Goal: Find specific page/section: Find specific page/section

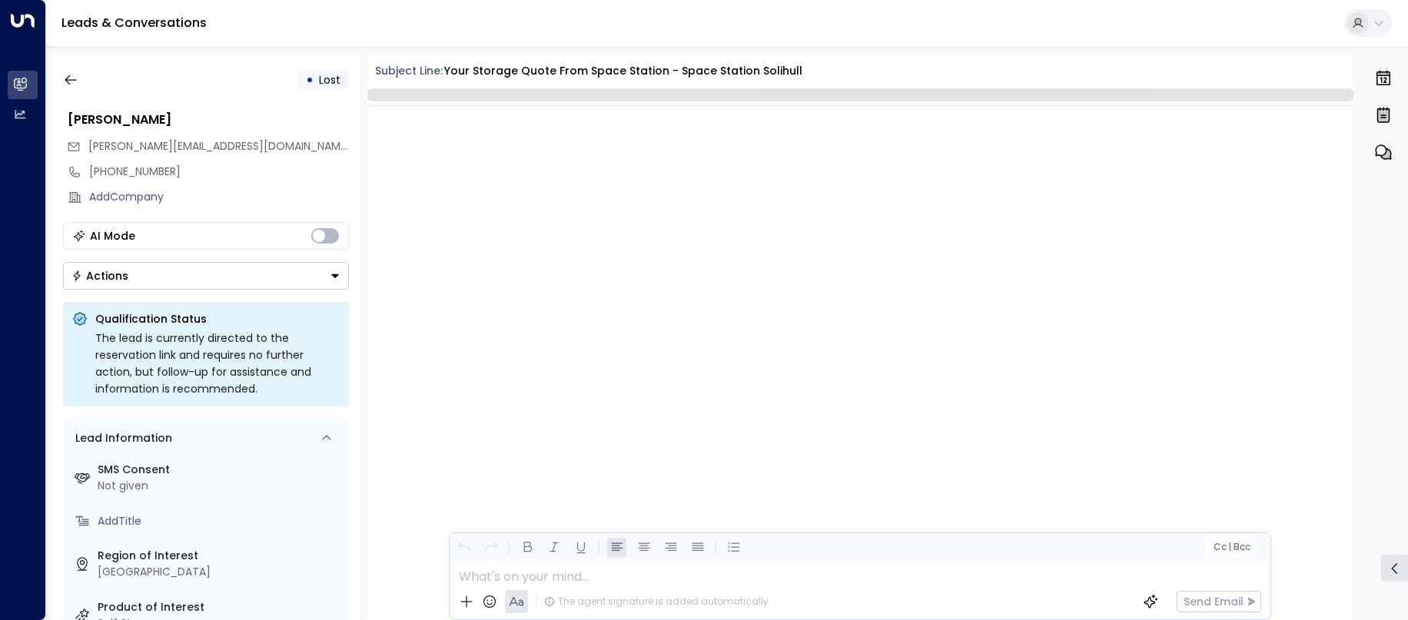
scroll to position [721, 0]
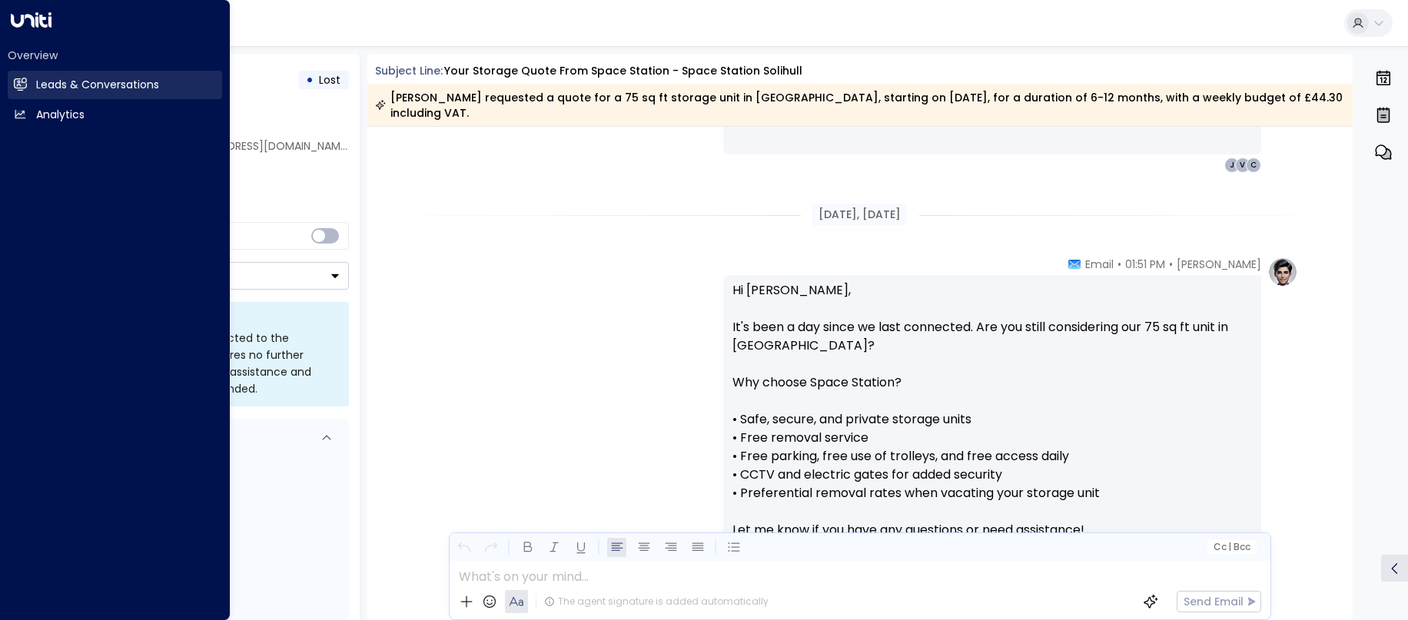
click at [59, 82] on h2 "Leads & Conversations" at bounding box center [97, 85] width 123 height 16
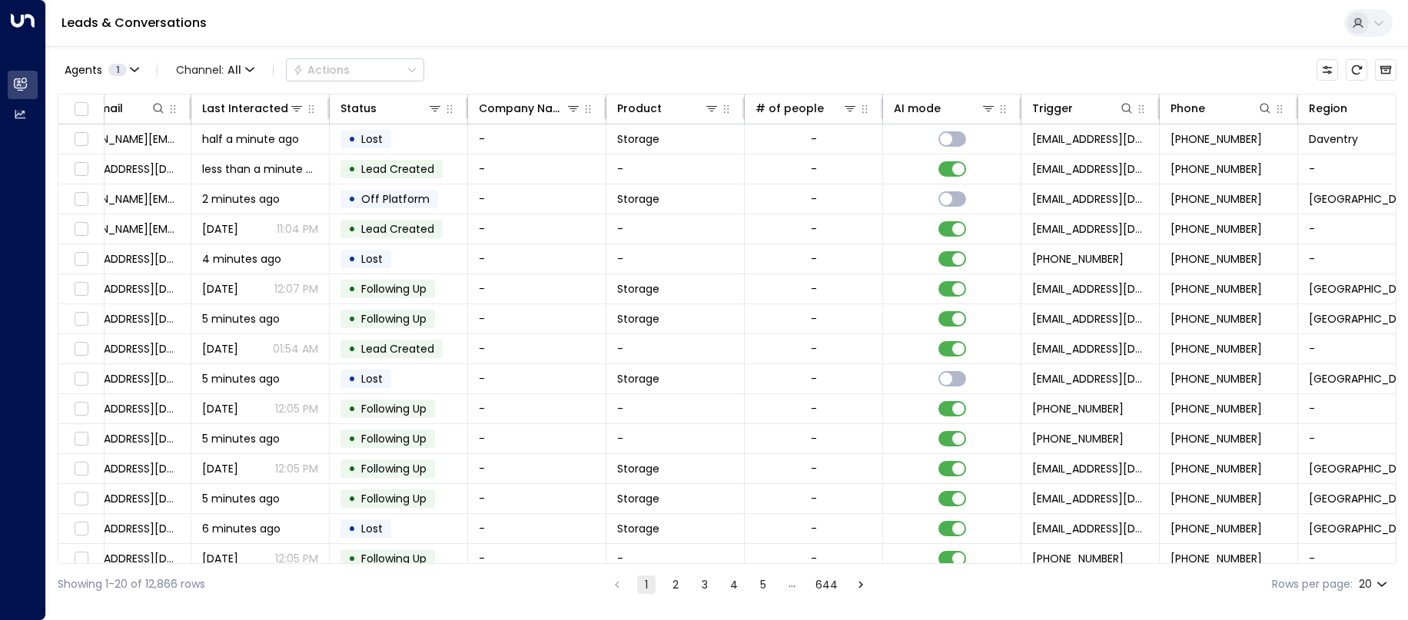
scroll to position [0, 375]
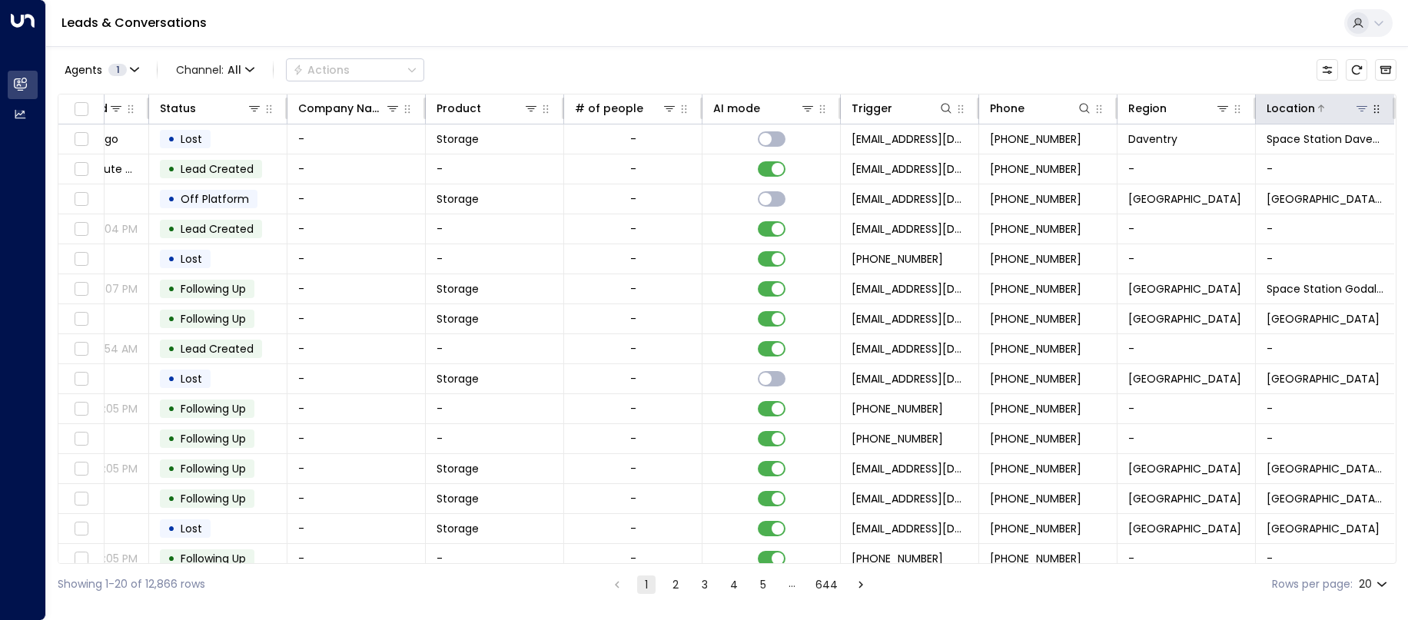
click at [1315, 115] on div at bounding box center [1342, 108] width 55 height 15
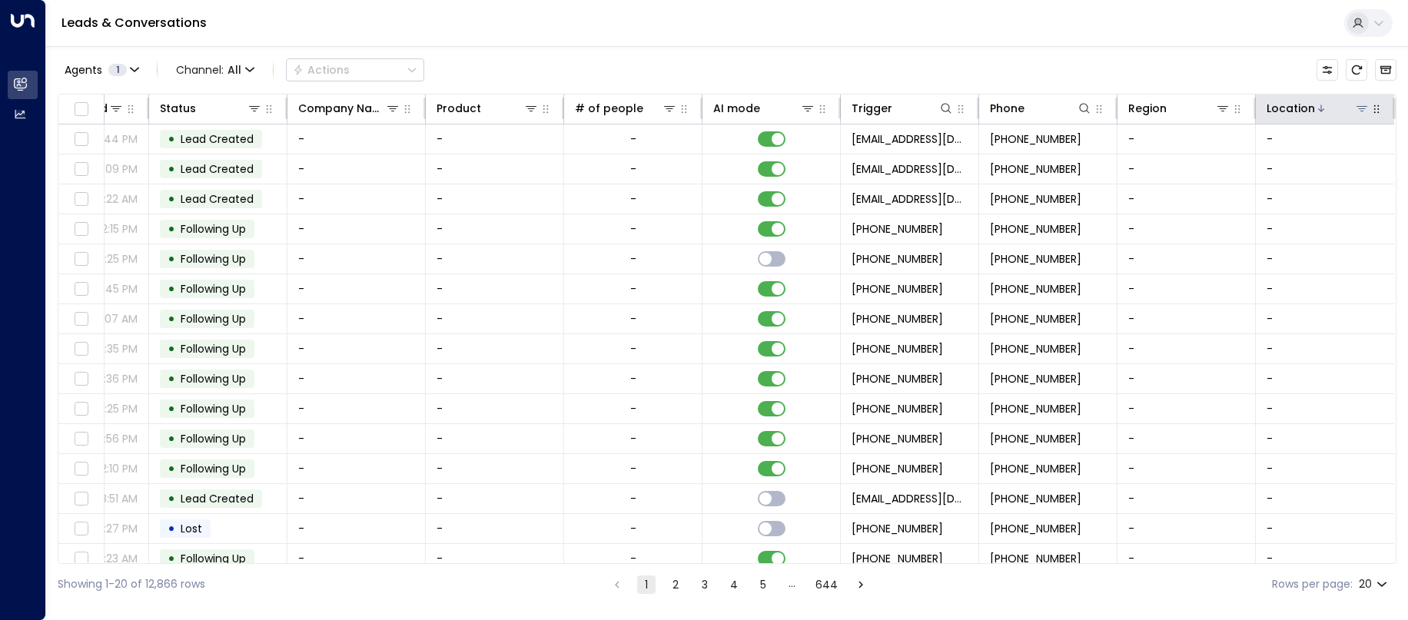
click at [1356, 109] on icon at bounding box center [1362, 108] width 12 height 12
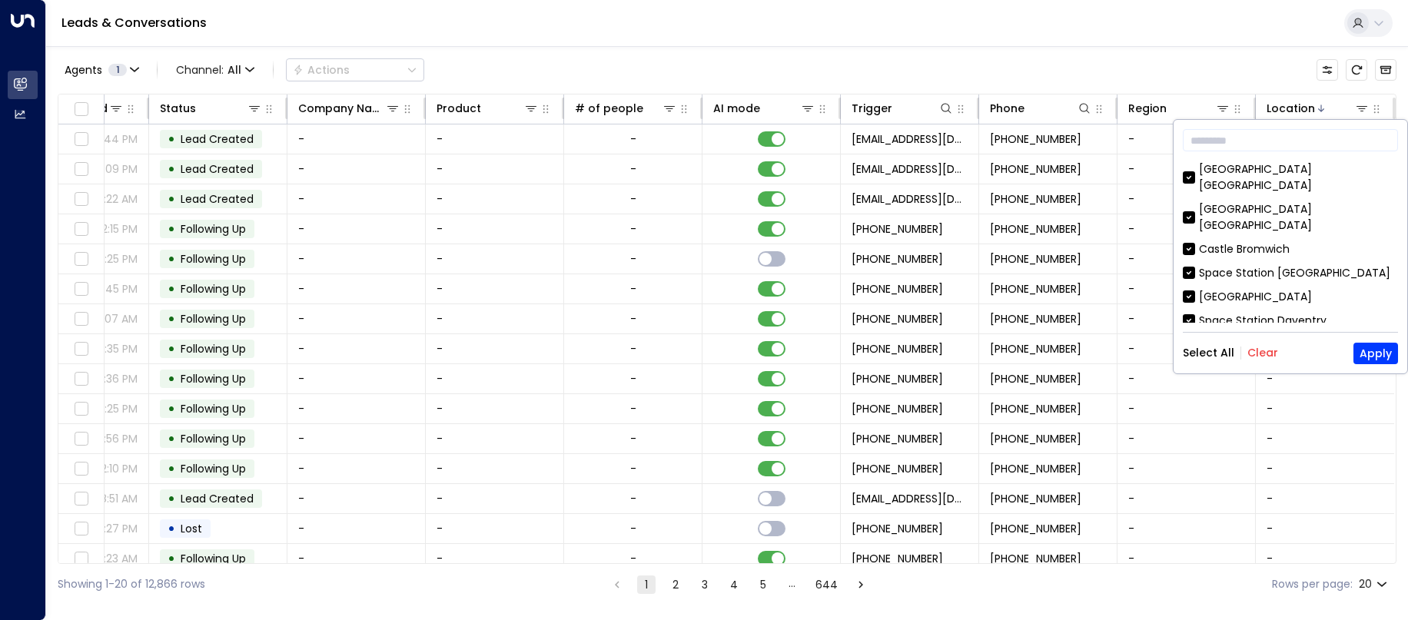
click at [1261, 355] on button "Clear" at bounding box center [1262, 353] width 31 height 12
click at [1316, 110] on icon at bounding box center [1320, 108] width 9 height 9
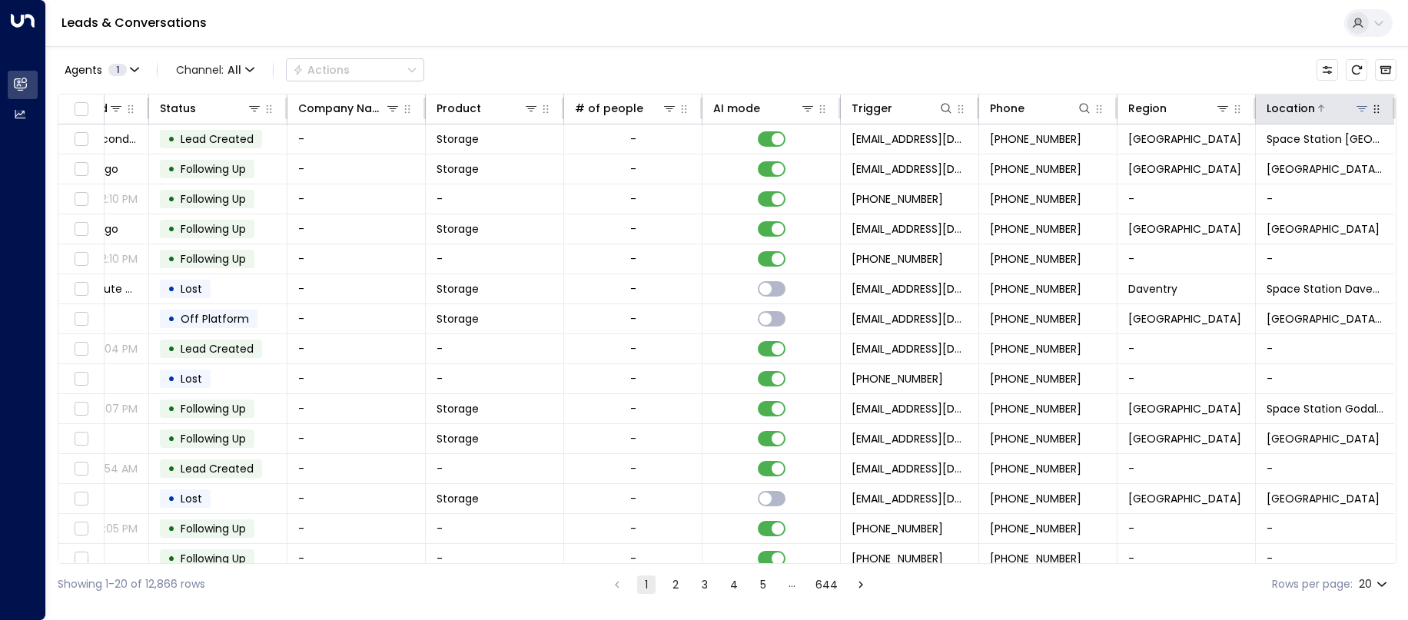
click at [1356, 112] on icon at bounding box center [1362, 108] width 12 height 12
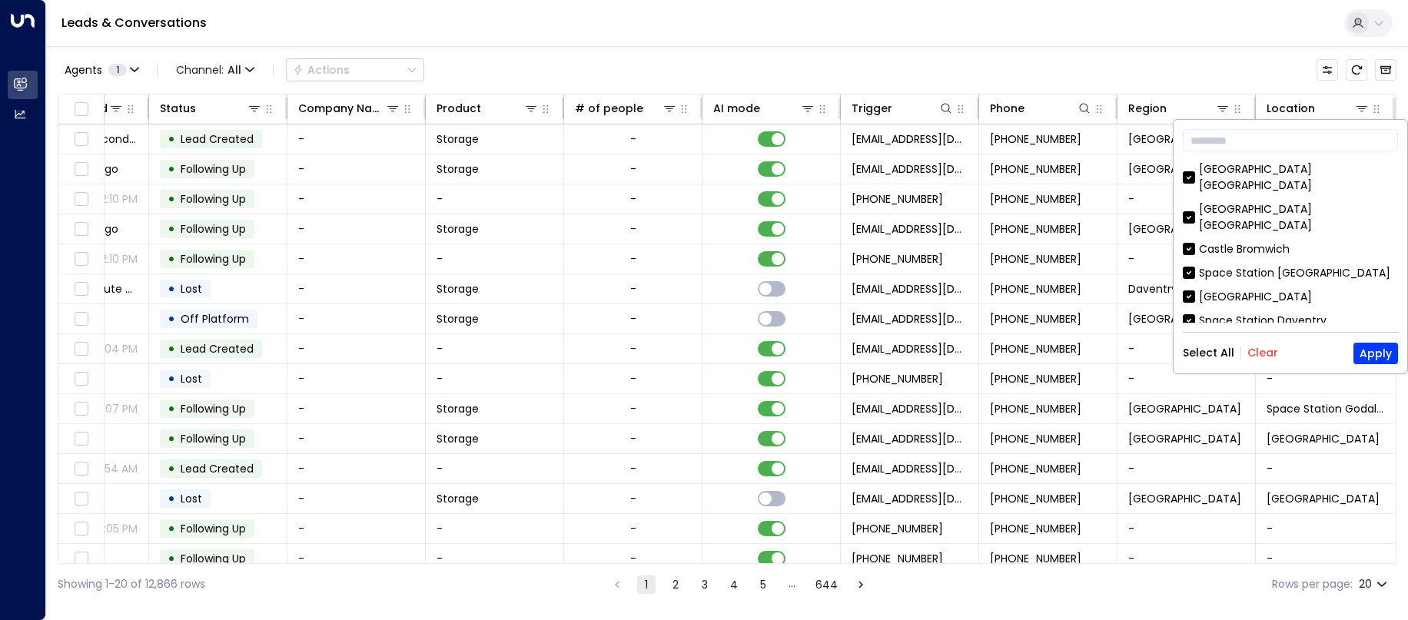
click at [1260, 350] on button "Clear" at bounding box center [1262, 353] width 31 height 12
click at [1371, 353] on button "Apply" at bounding box center [1375, 354] width 45 height 22
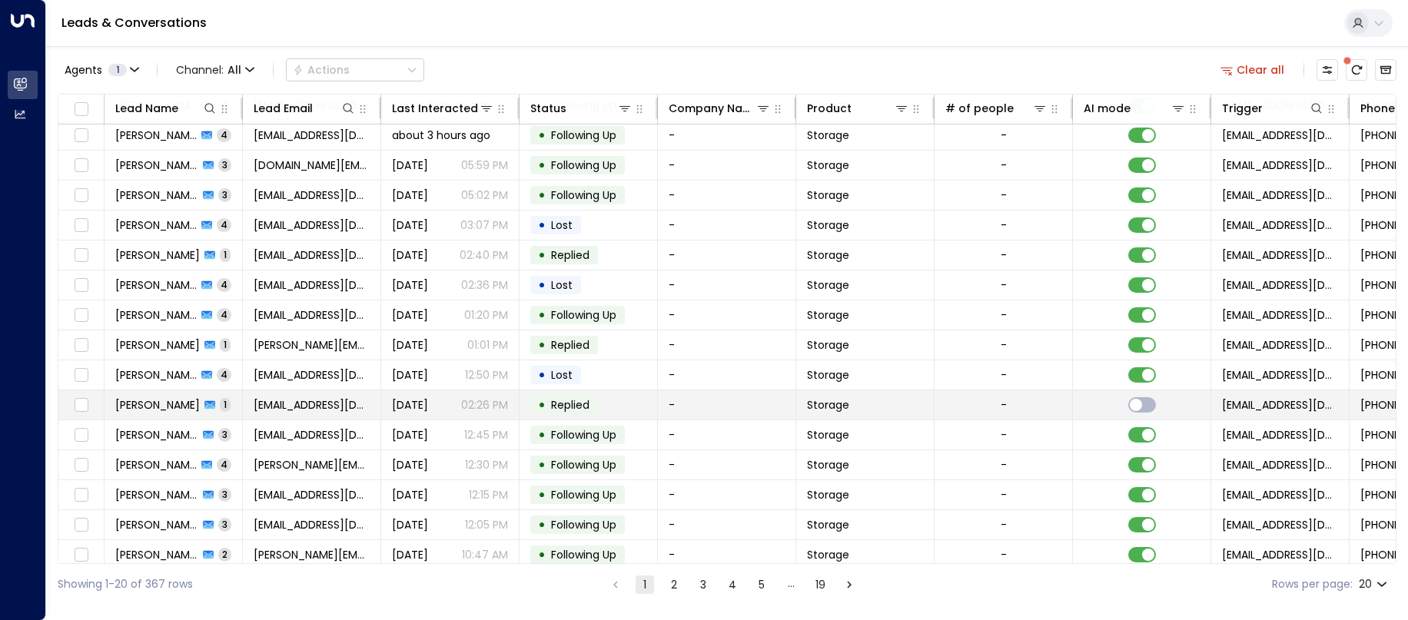
scroll to position [165, 0]
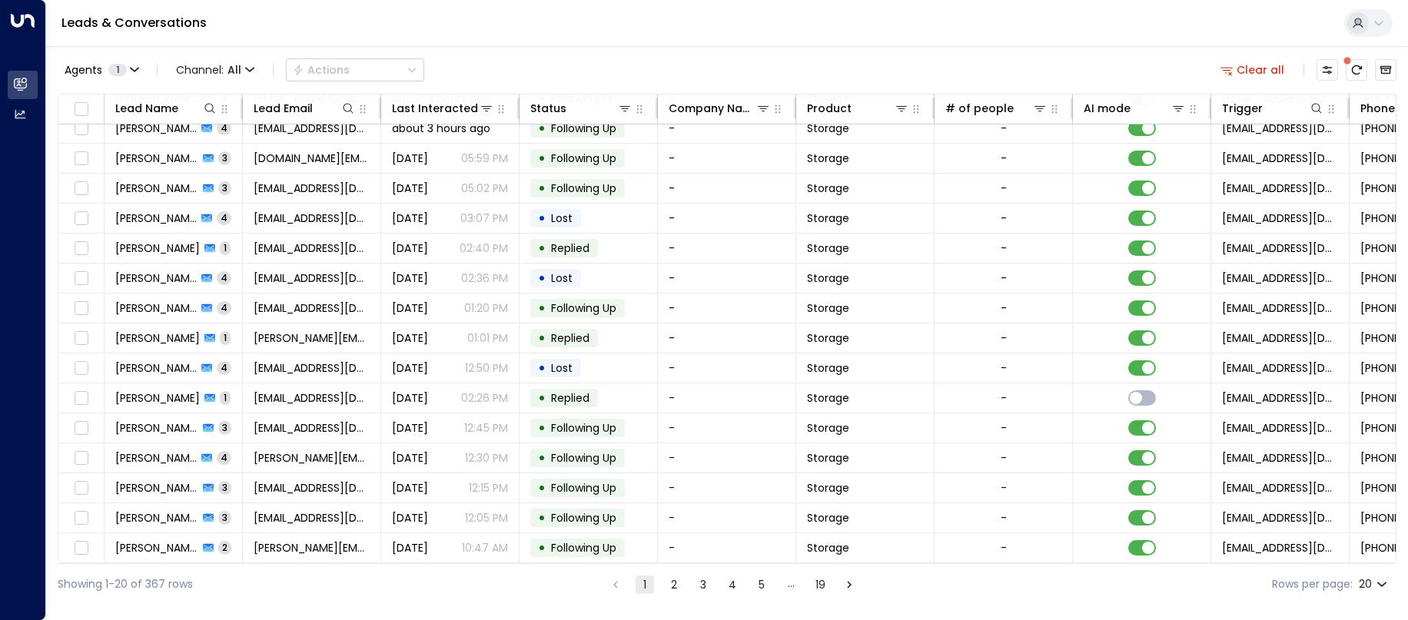
click at [677, 583] on button "2" at bounding box center [674, 585] width 18 height 18
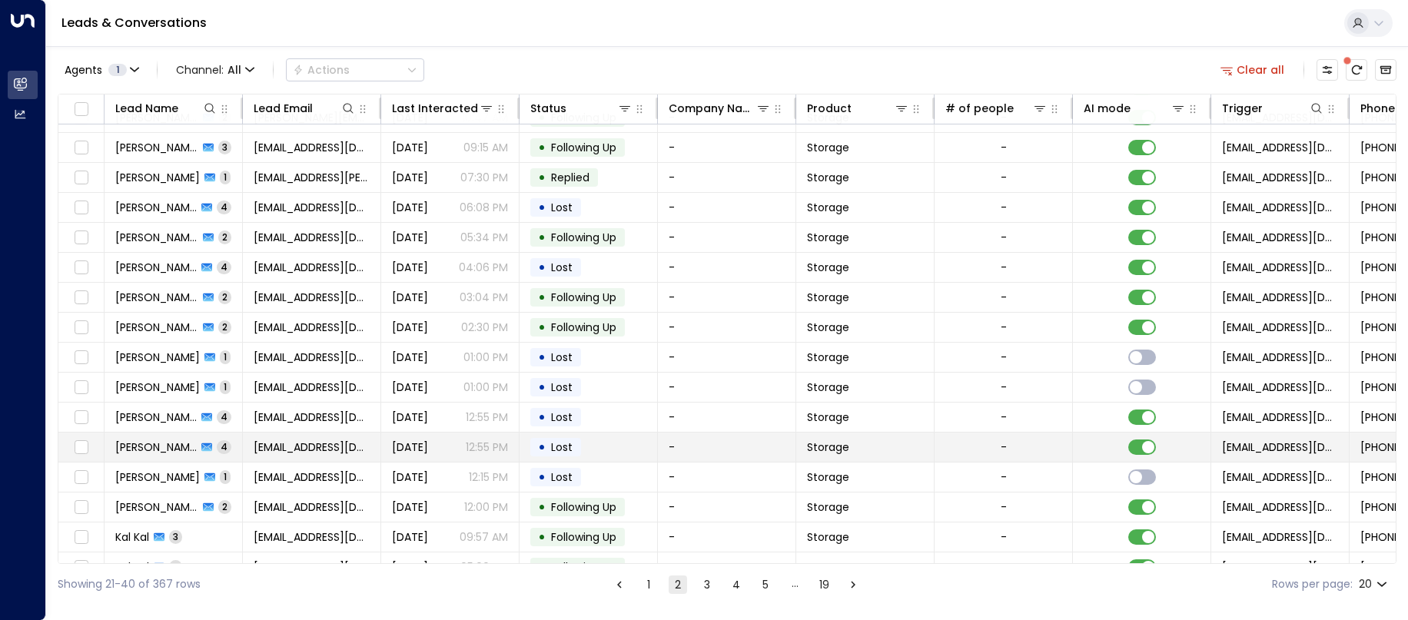
scroll to position [165, 0]
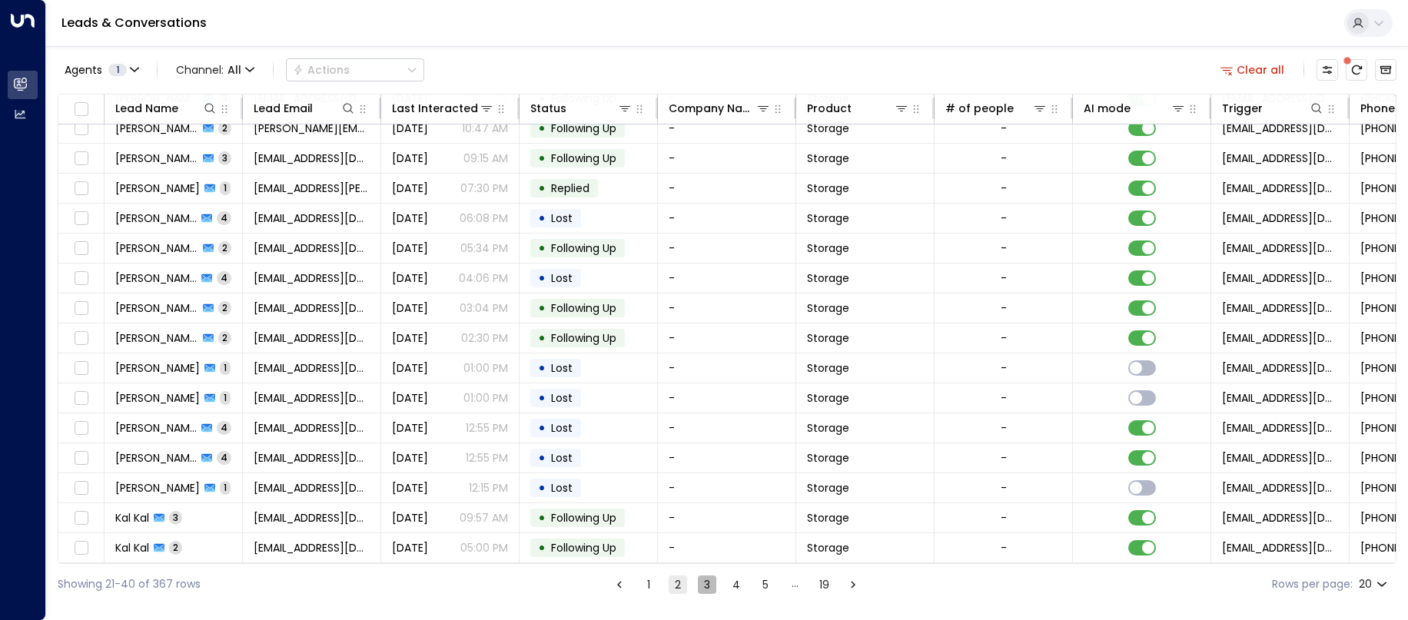
click at [705, 588] on button "3" at bounding box center [707, 585] width 18 height 18
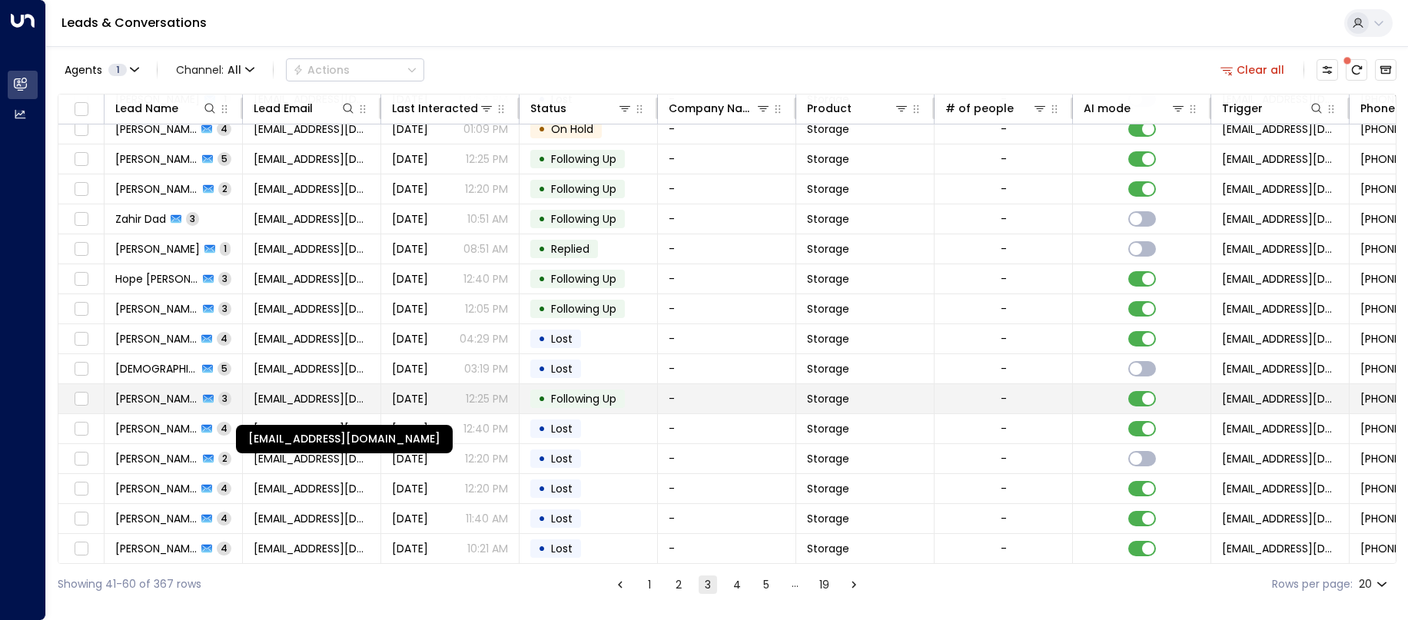
scroll to position [165, 0]
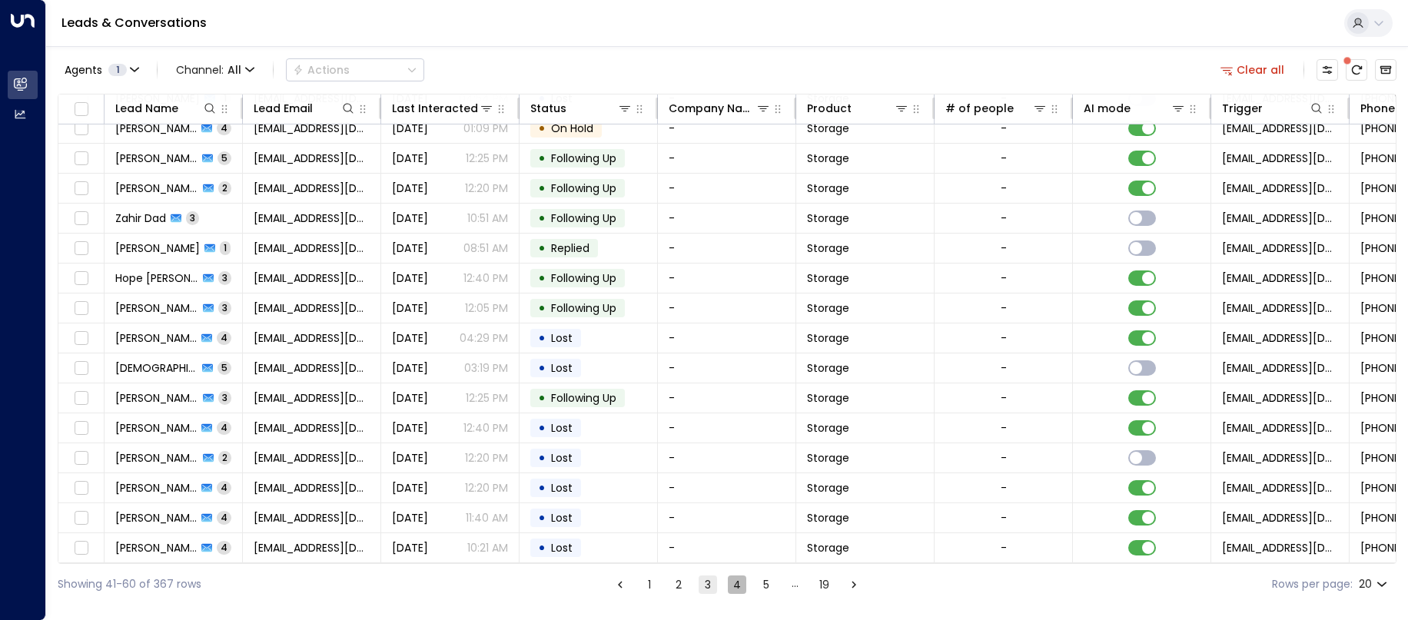
click at [739, 589] on button "4" at bounding box center [737, 585] width 18 height 18
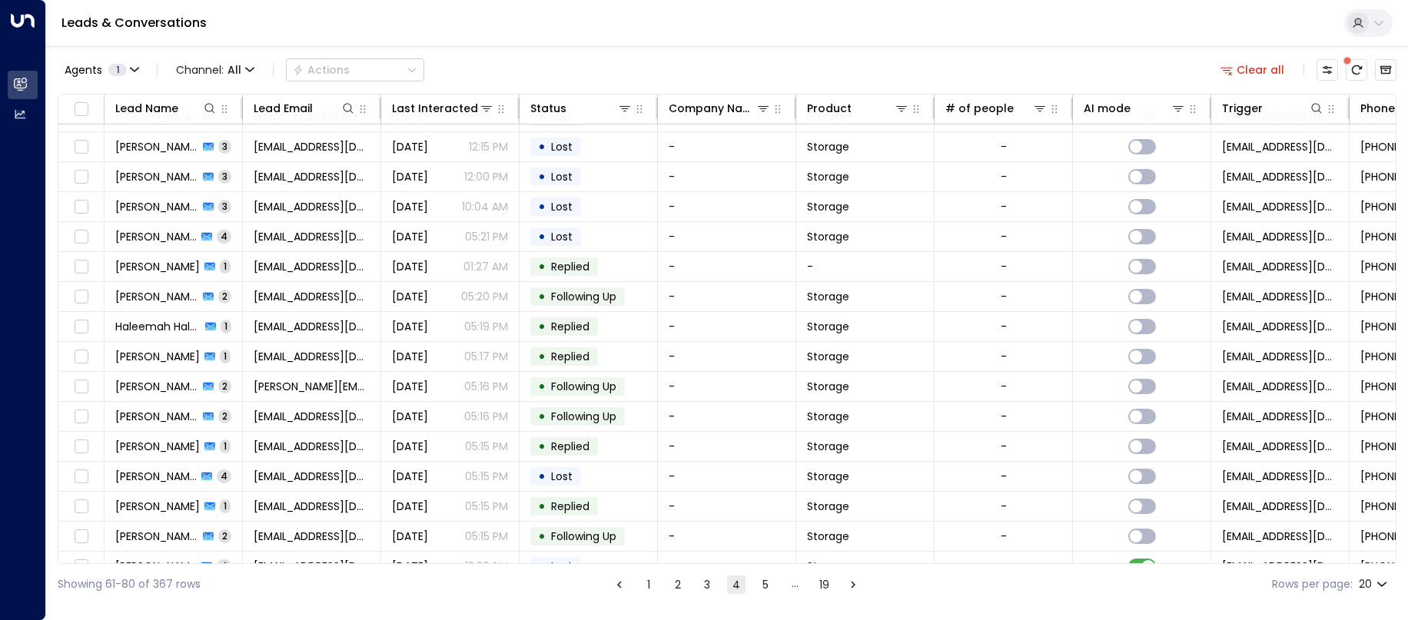
scroll to position [165, 0]
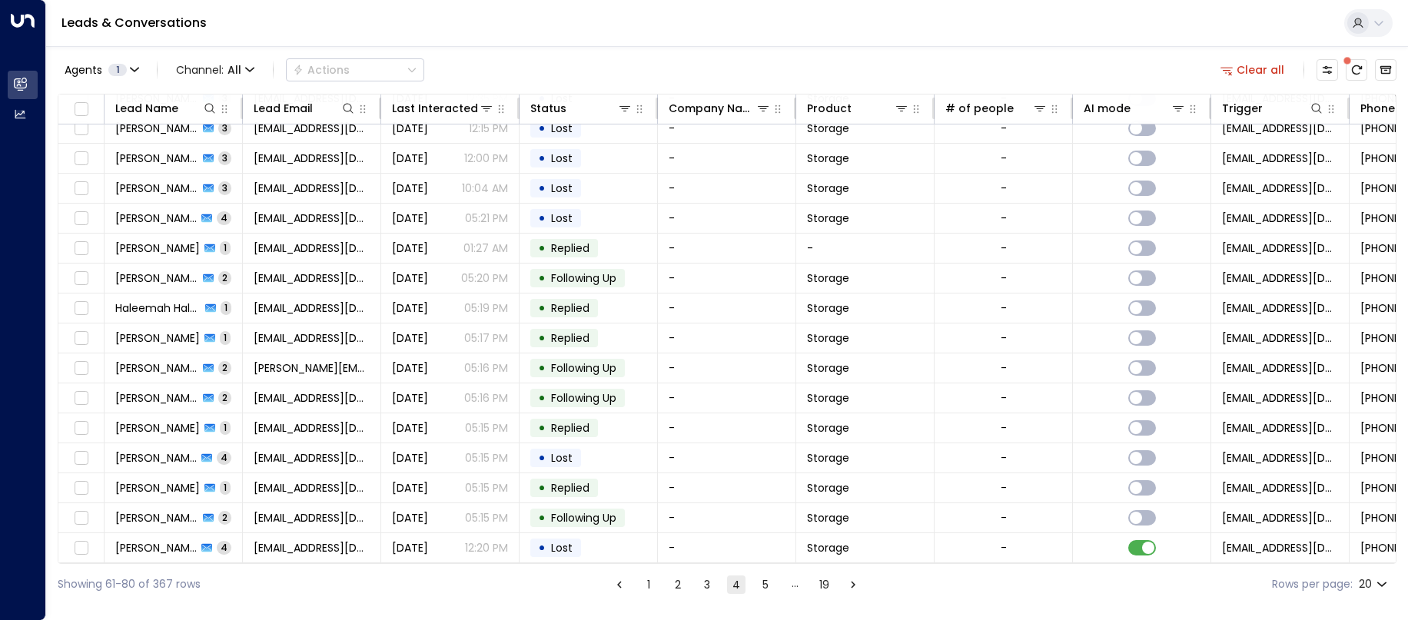
click at [709, 586] on button "3" at bounding box center [707, 585] width 18 height 18
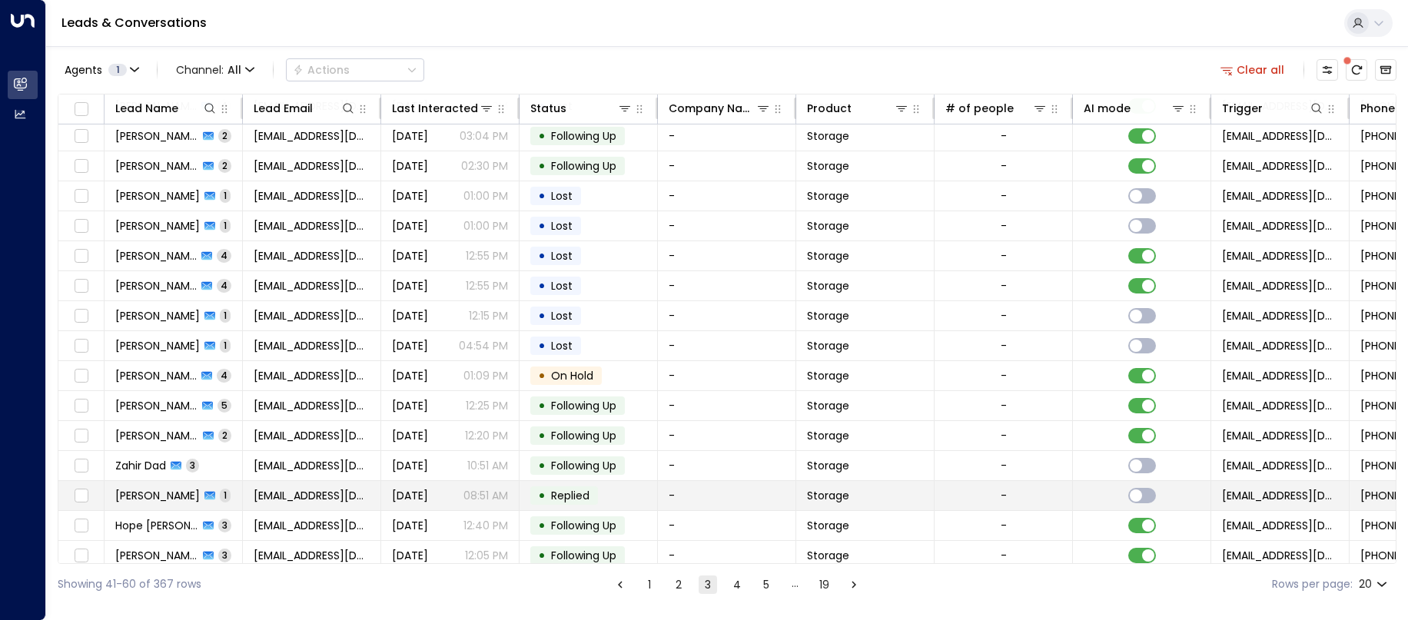
scroll to position [165, 0]
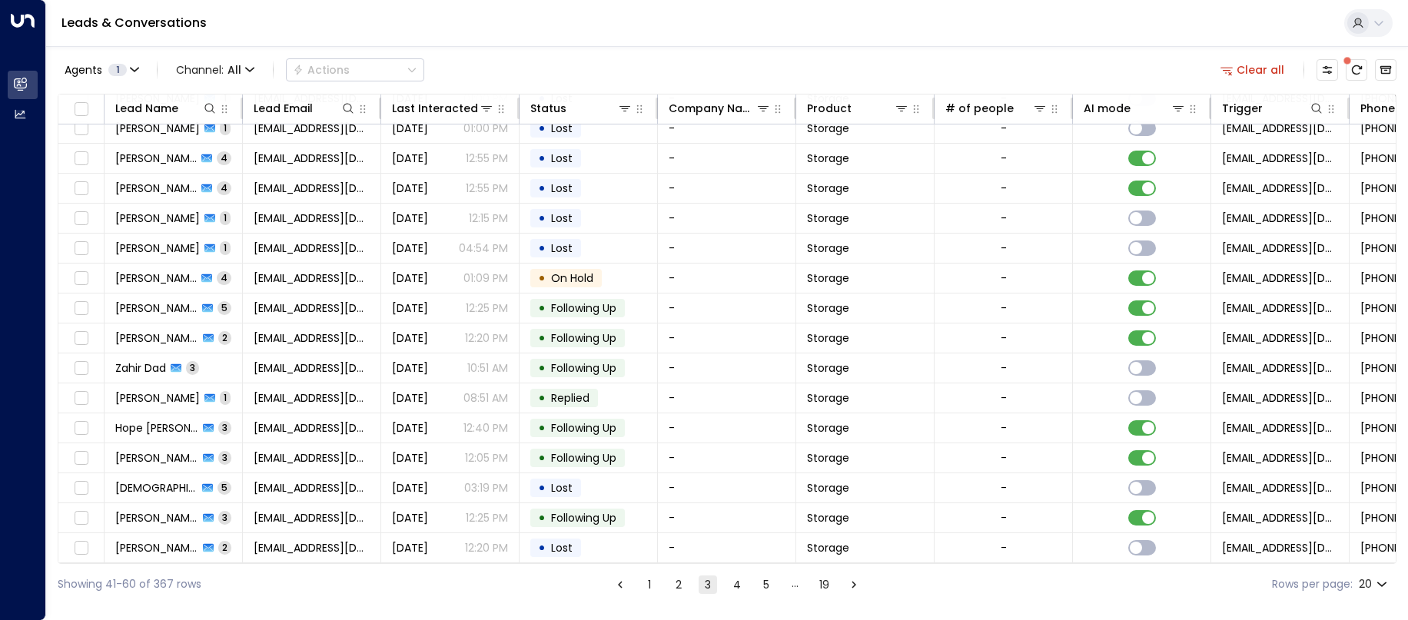
click at [677, 589] on button "2" at bounding box center [678, 585] width 18 height 18
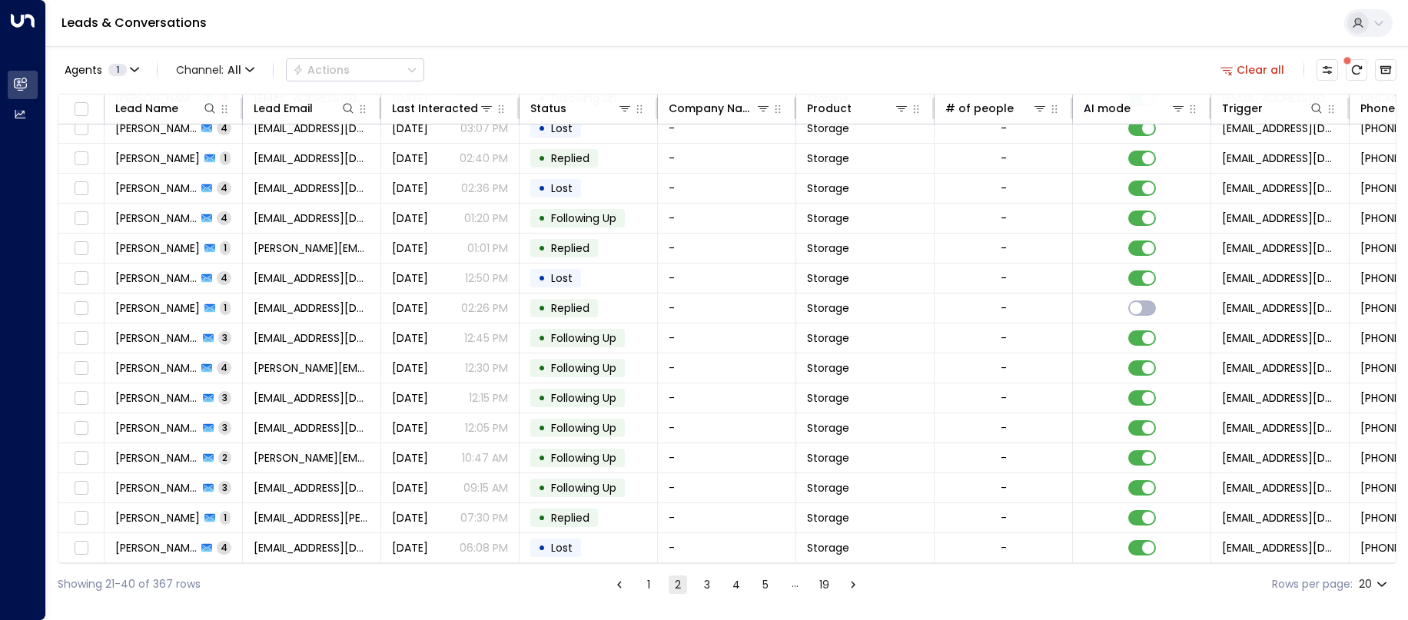
click at [644, 589] on button "1" at bounding box center [648, 585] width 18 height 18
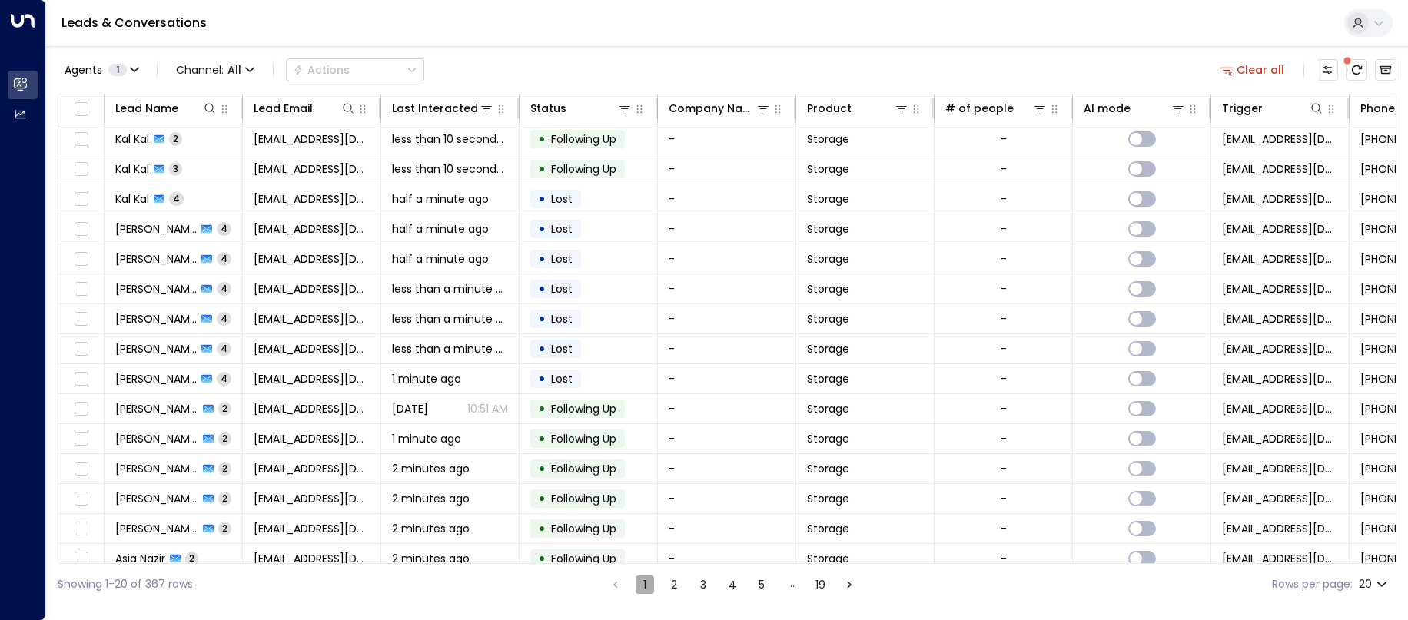
click at [647, 584] on button "1" at bounding box center [645, 585] width 18 height 18
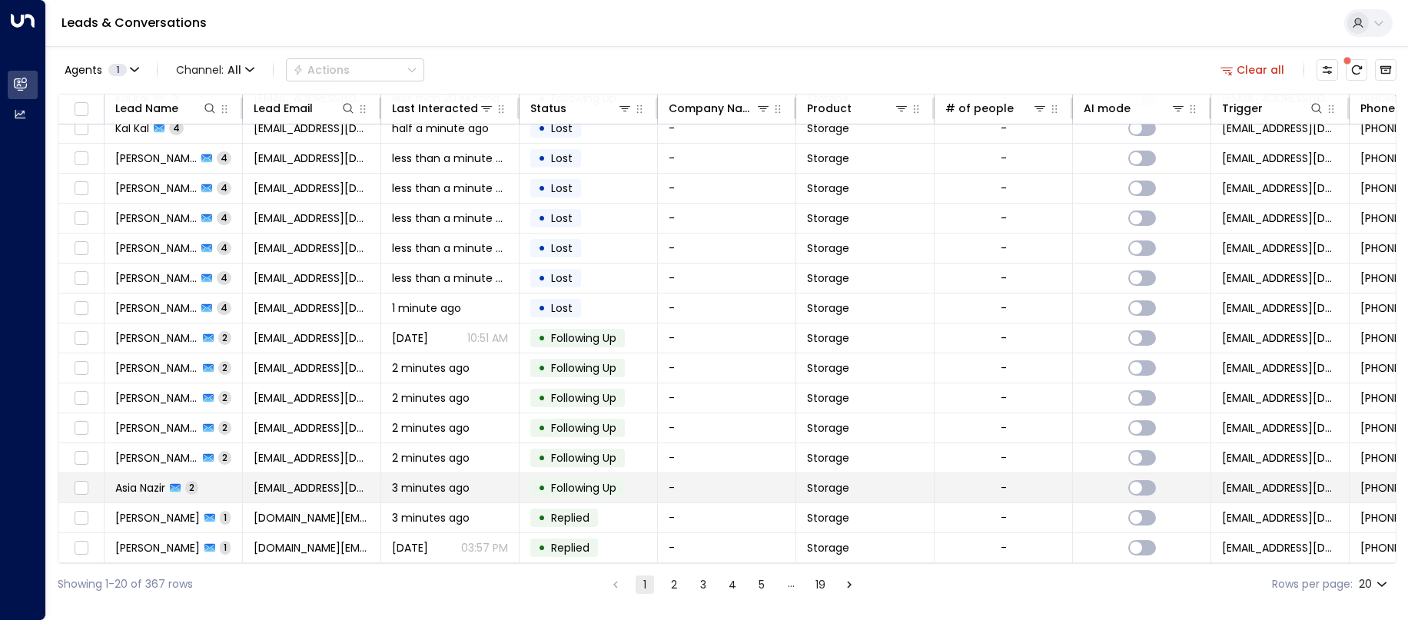
scroll to position [165, 0]
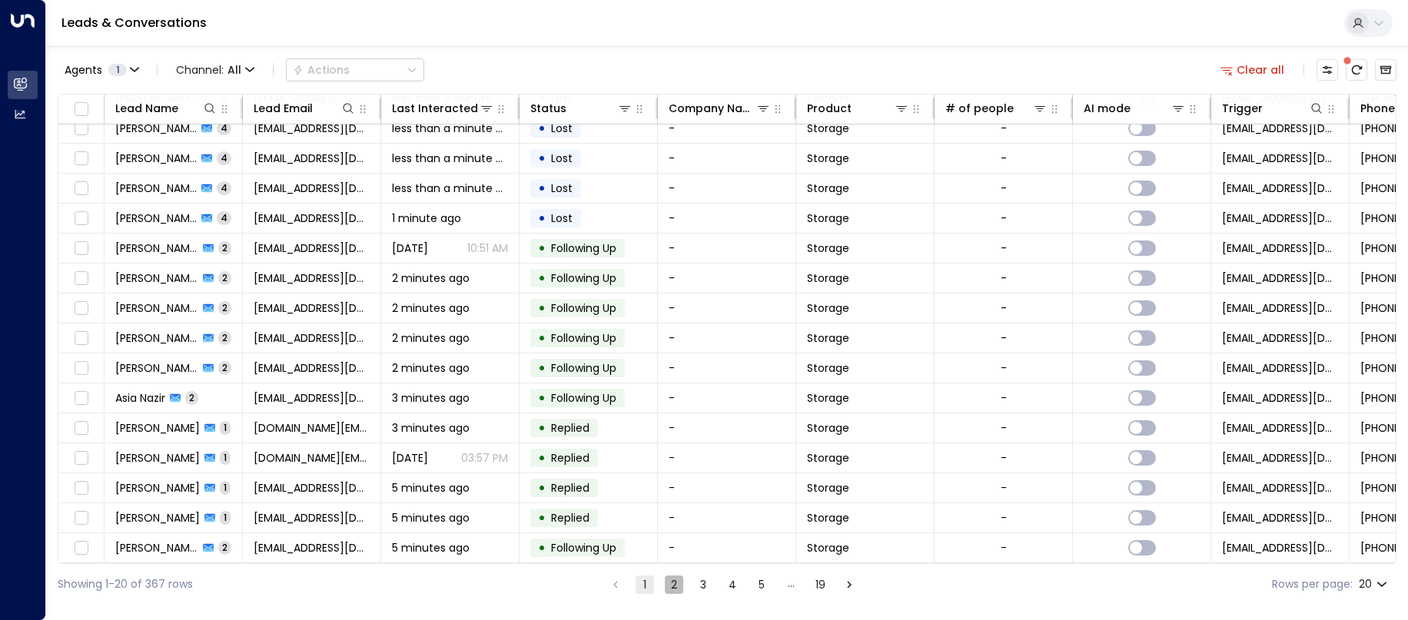
click at [676, 589] on button "2" at bounding box center [674, 585] width 18 height 18
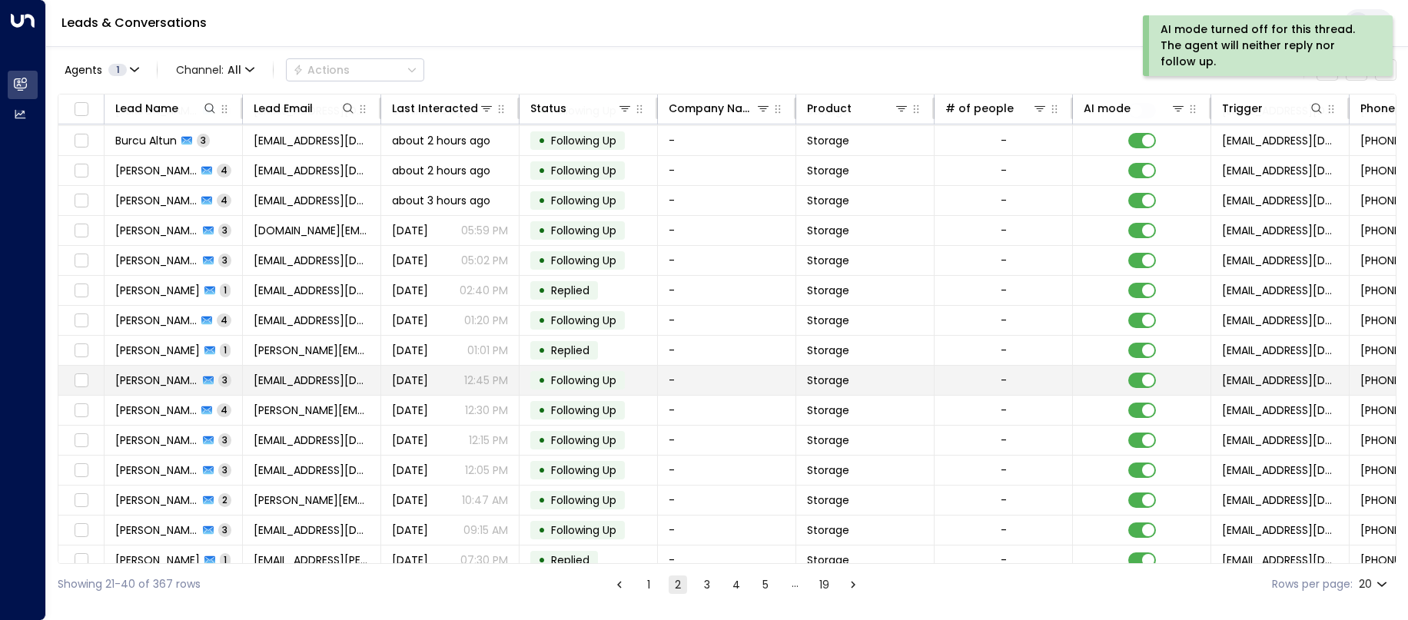
scroll to position [165, 0]
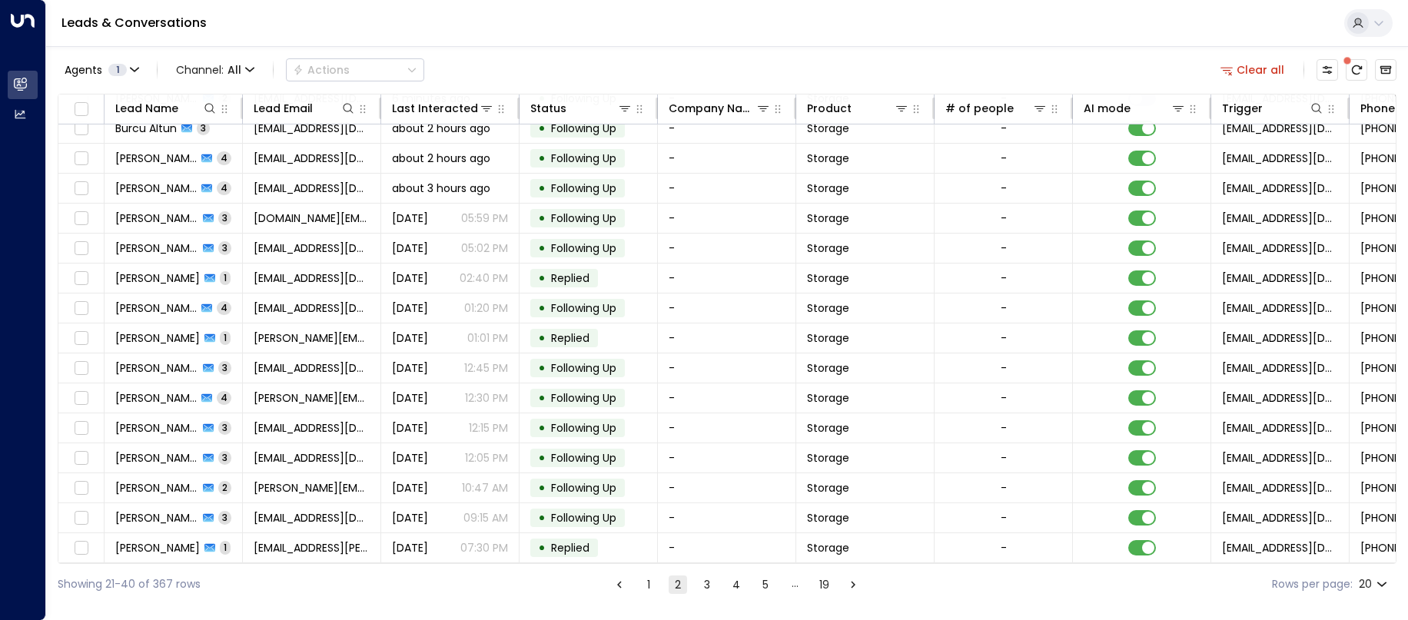
click at [705, 586] on button "3" at bounding box center [707, 585] width 18 height 18
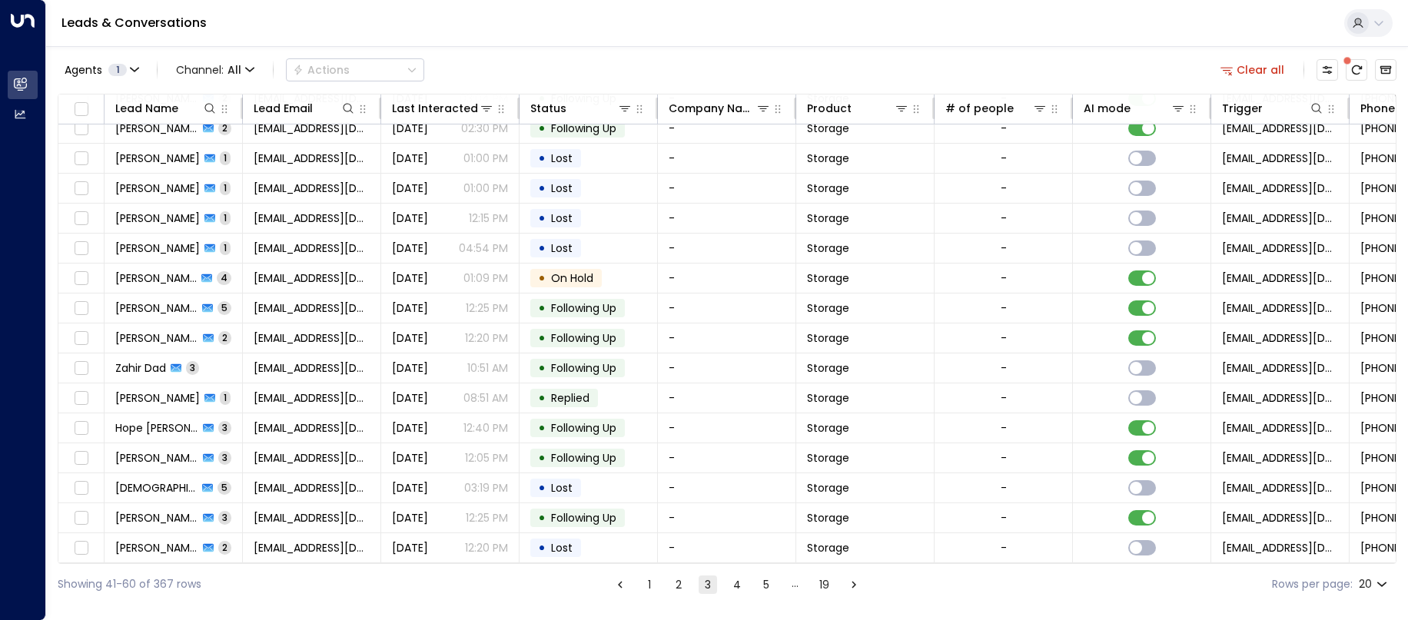
scroll to position [165, 0]
click at [732, 584] on button "4" at bounding box center [737, 585] width 18 height 18
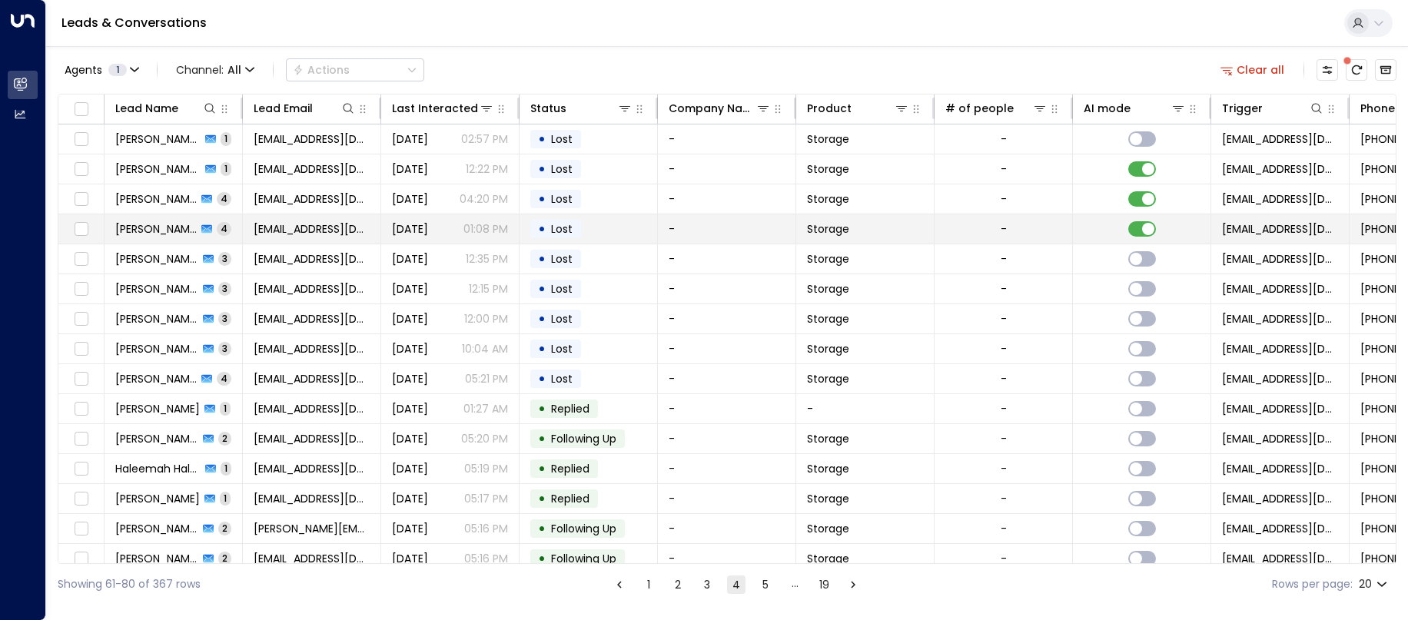
click at [1153, 226] on td at bounding box center [1142, 228] width 138 height 29
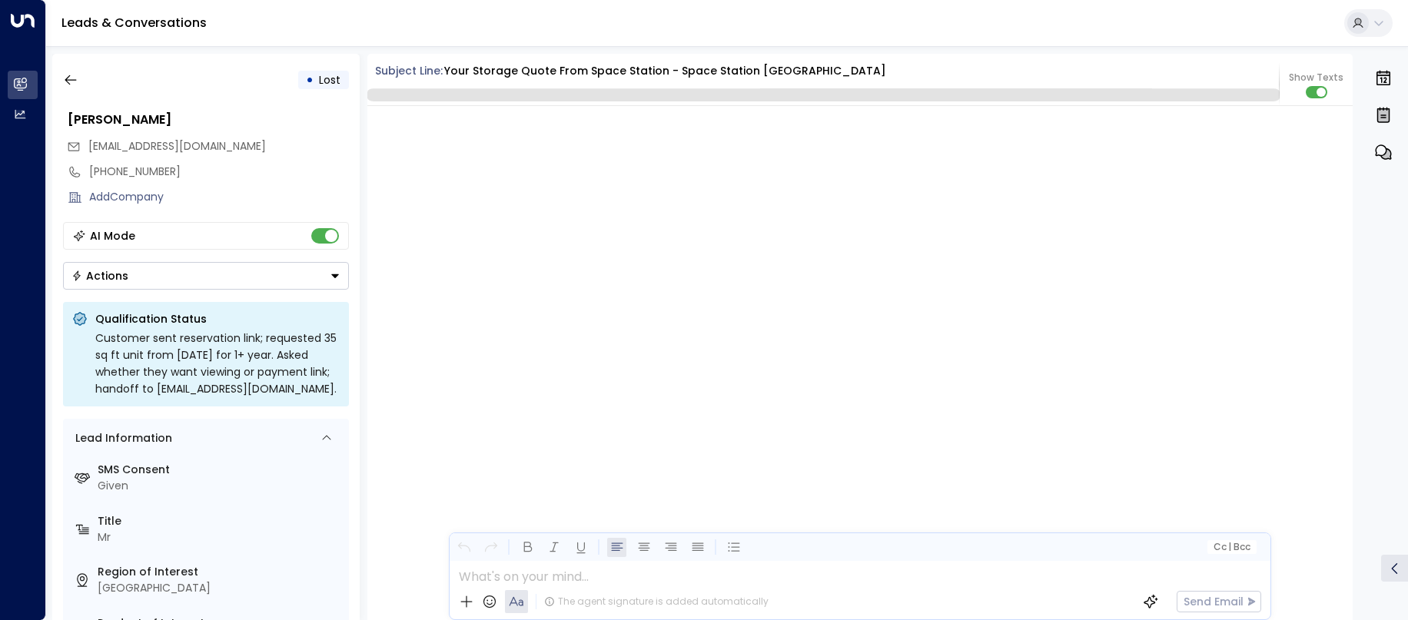
scroll to position [3712, 0]
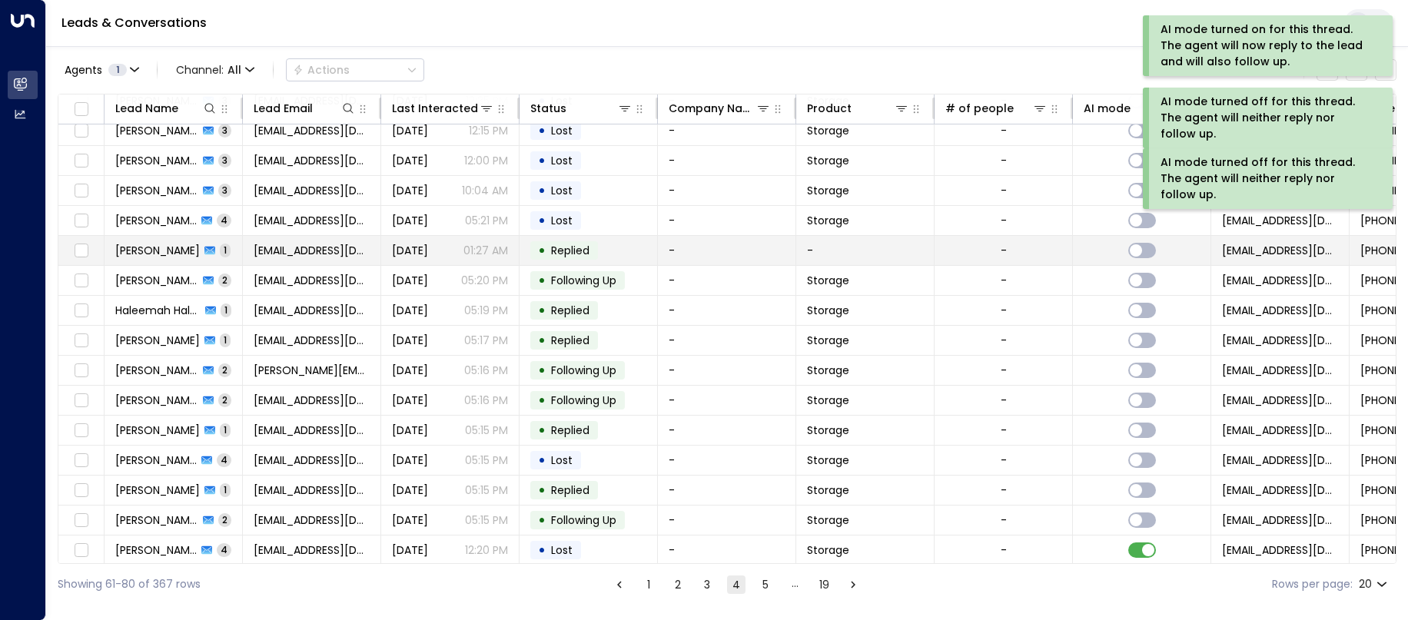
scroll to position [165, 0]
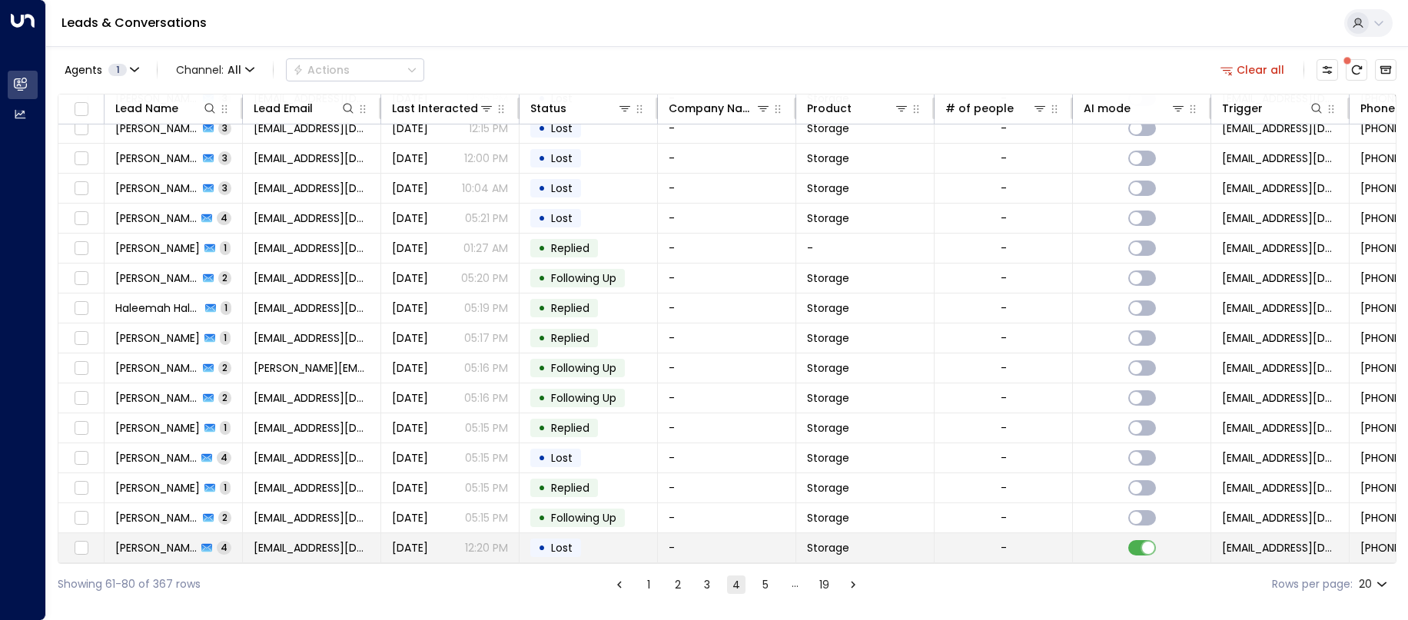
drag, startPoint x: 1156, startPoint y: 226, endPoint x: 1157, endPoint y: 543, distance: 317.4
click at [1157, 543] on td at bounding box center [1142, 547] width 138 height 29
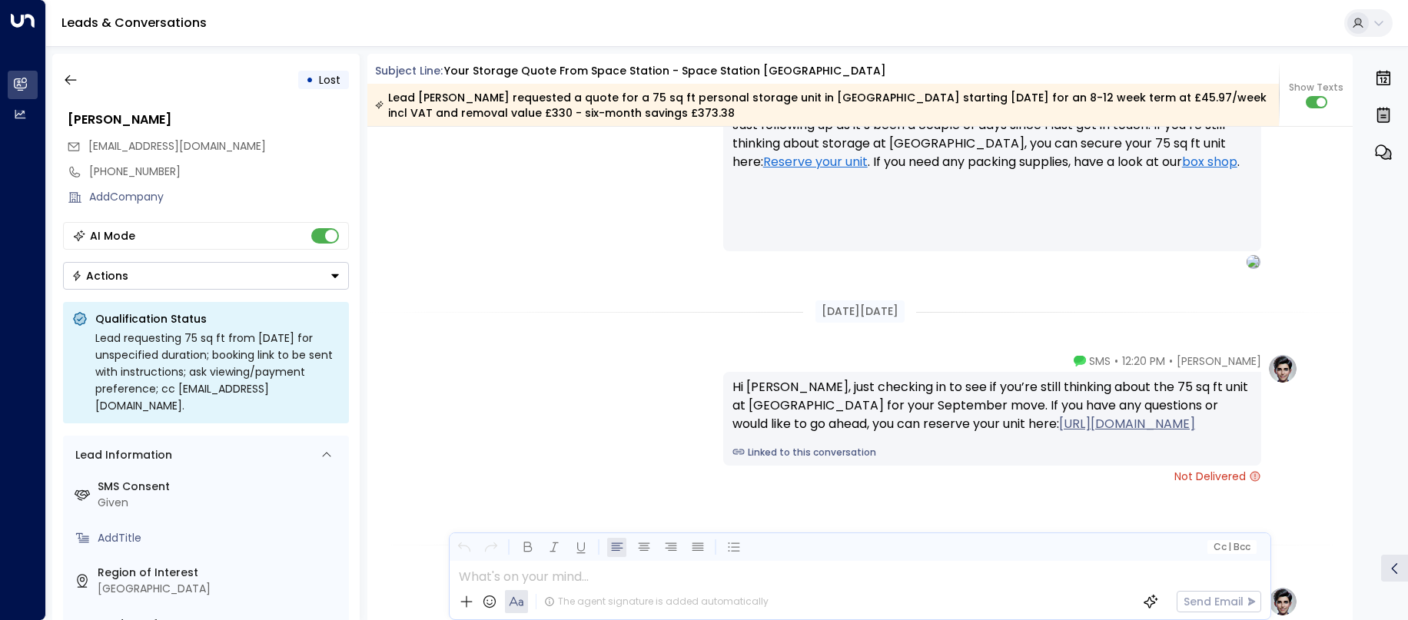
scroll to position [2922, 0]
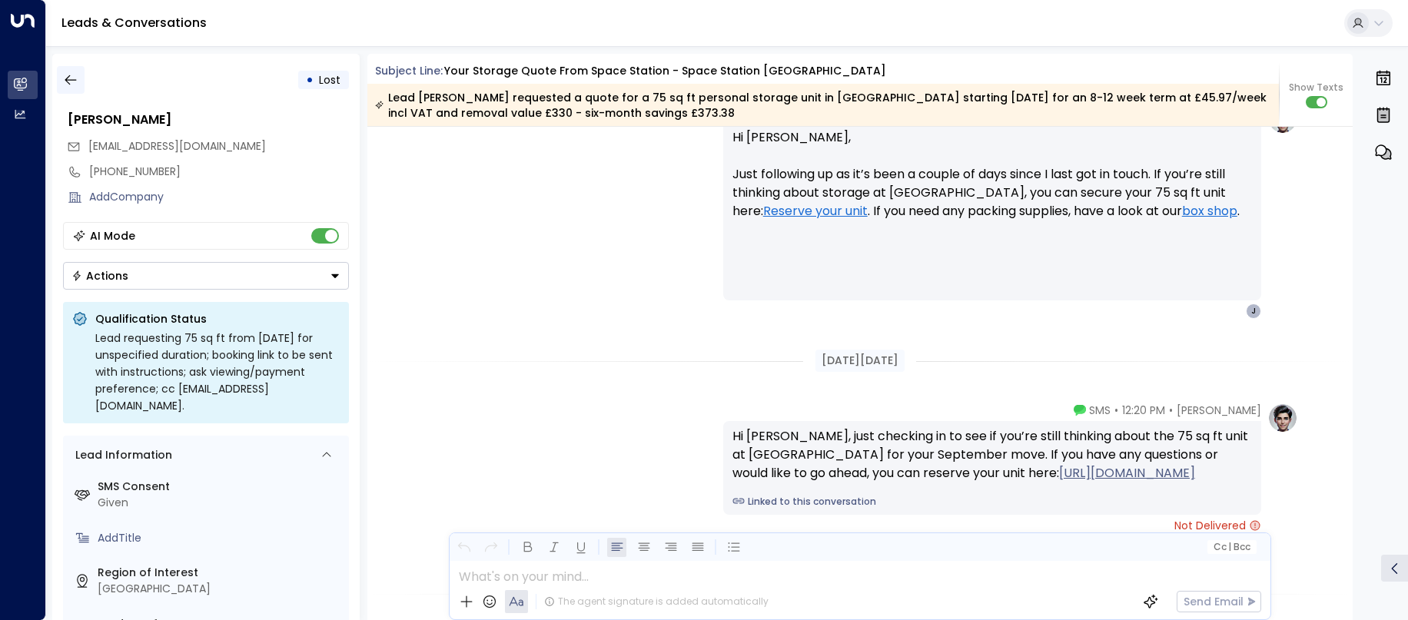
click at [66, 76] on icon "button" at bounding box center [70, 79] width 15 height 15
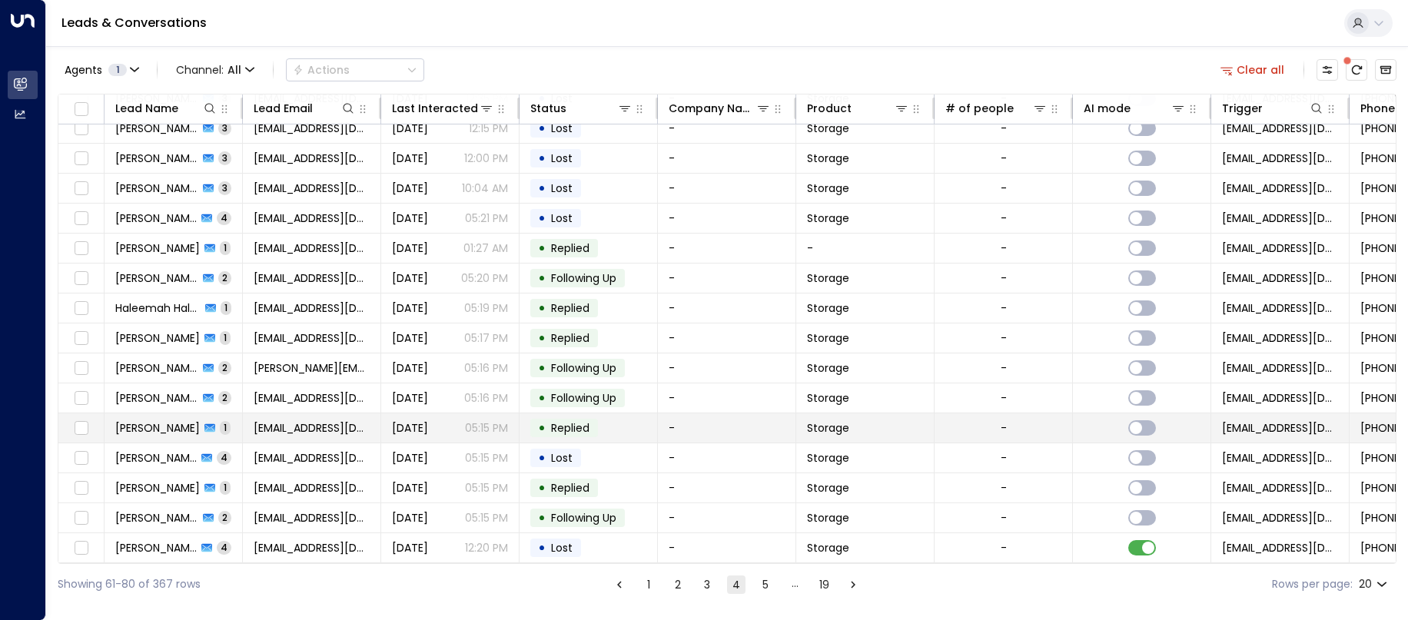
scroll to position [165, 0]
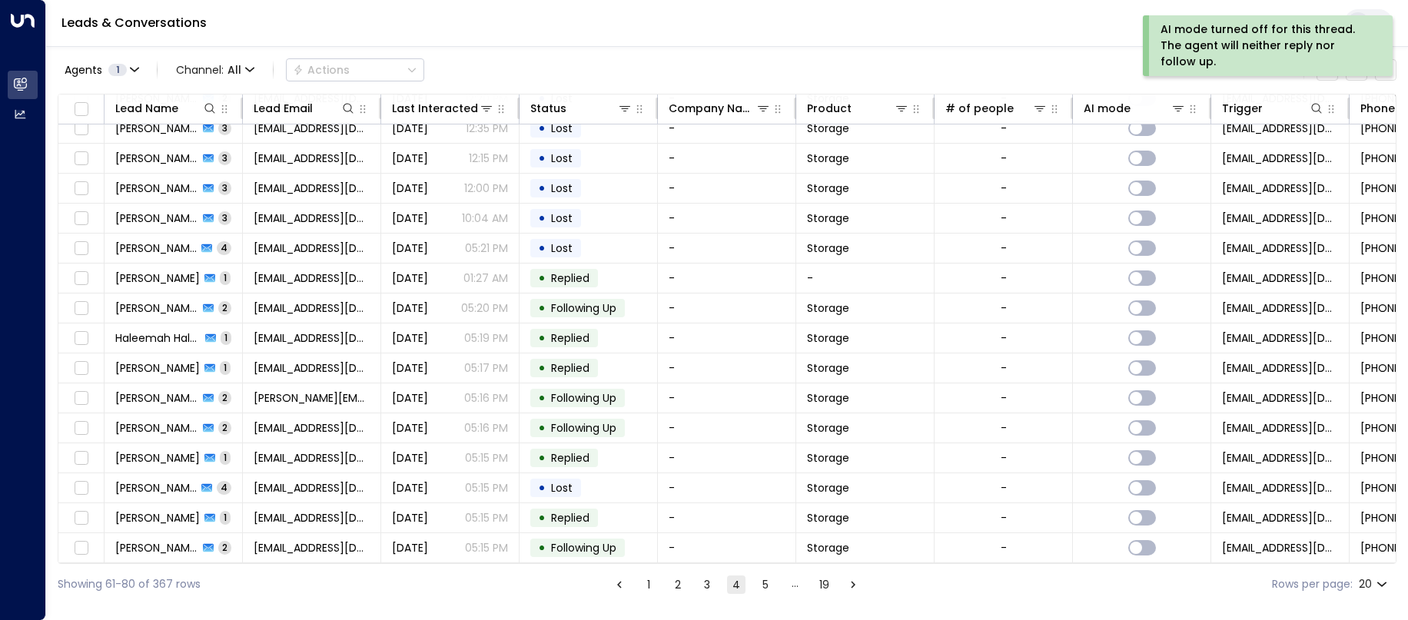
click at [768, 589] on button "5" at bounding box center [765, 585] width 18 height 18
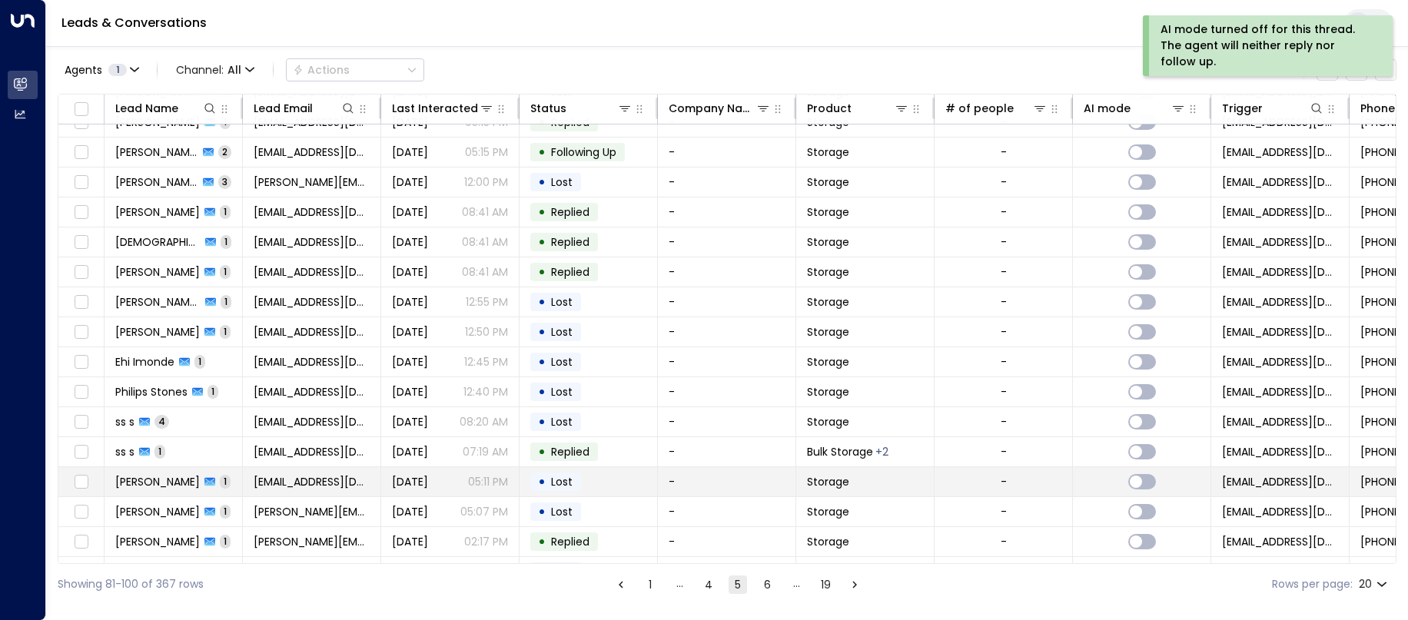
scroll to position [165, 0]
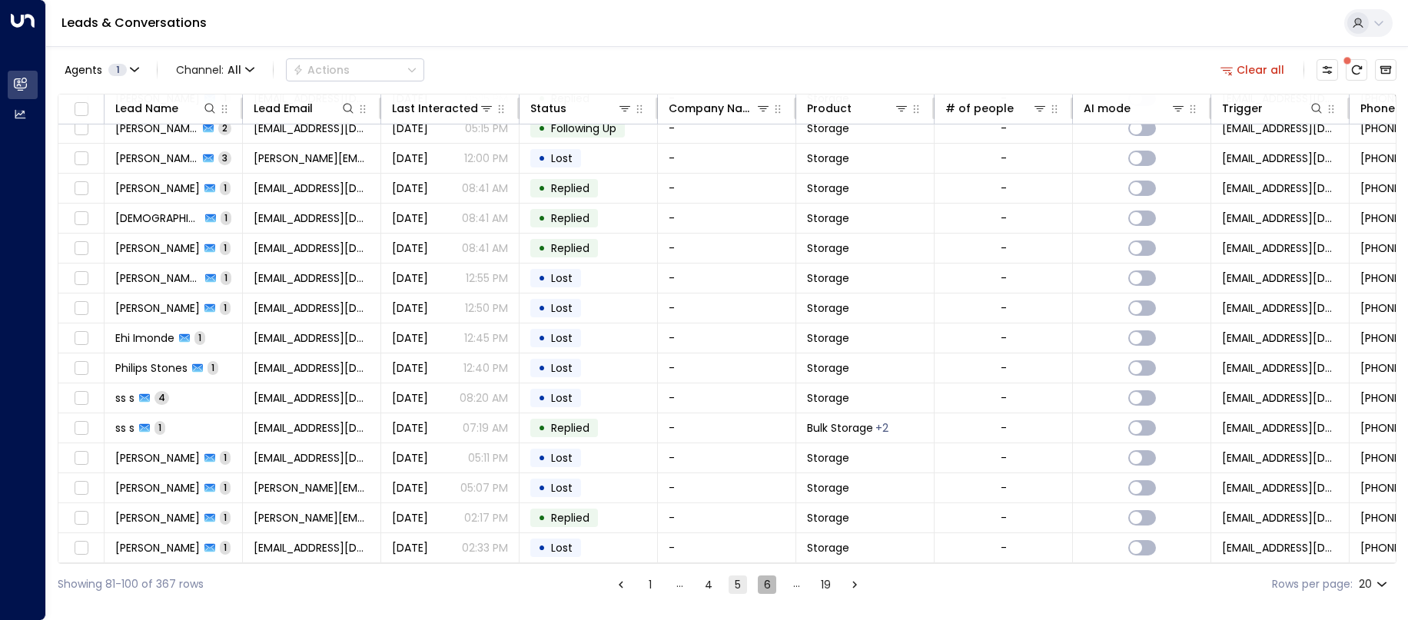
click at [763, 585] on button "6" at bounding box center [767, 585] width 18 height 18
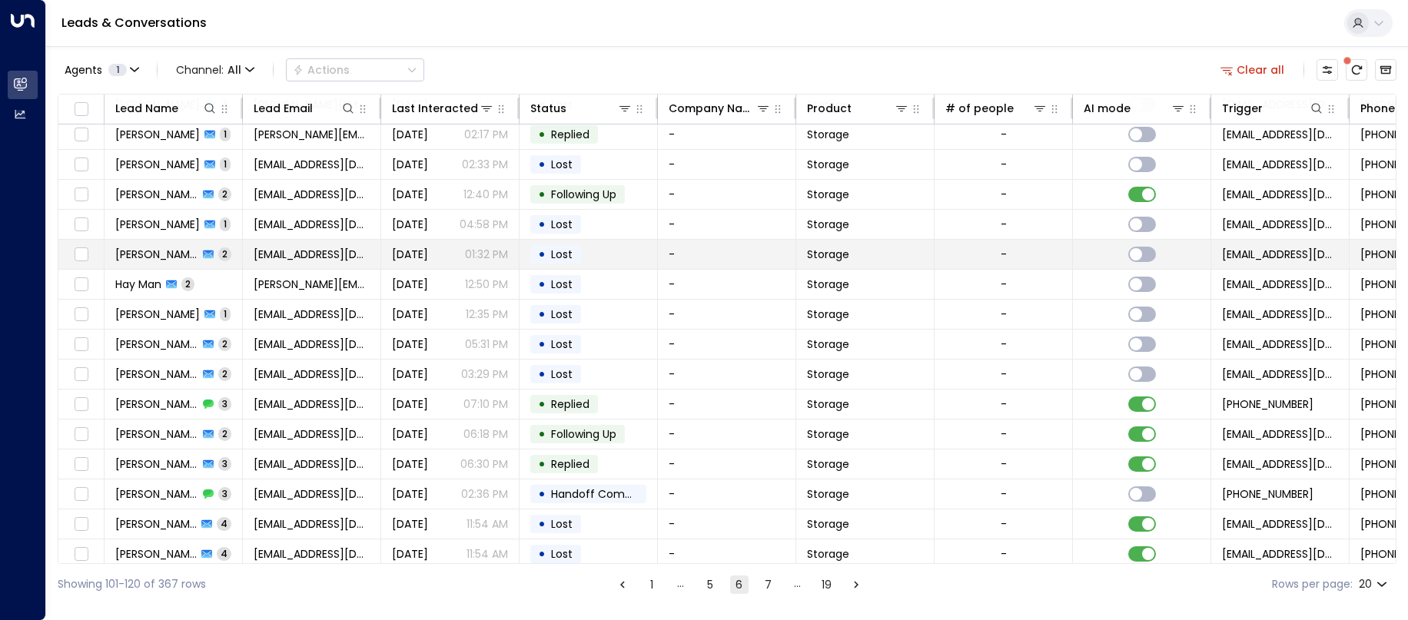
scroll to position [165, 0]
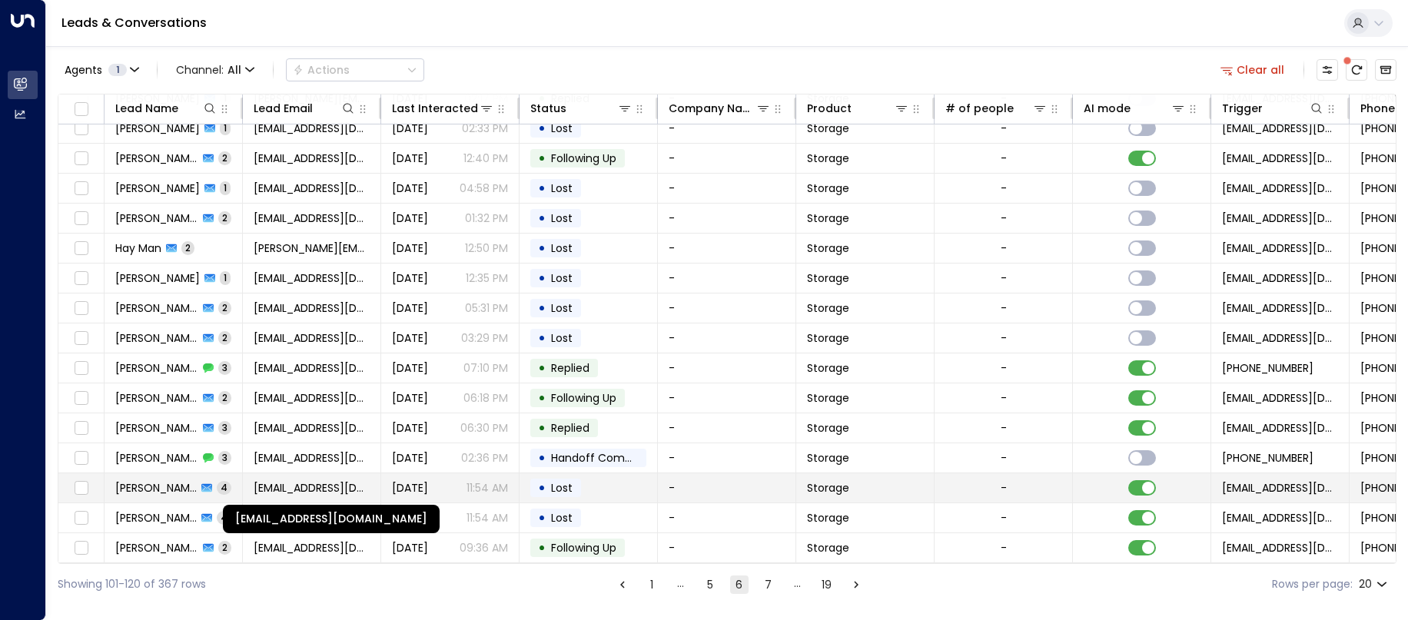
click at [307, 481] on span "[EMAIL_ADDRESS][DOMAIN_NAME]" at bounding box center [312, 487] width 116 height 15
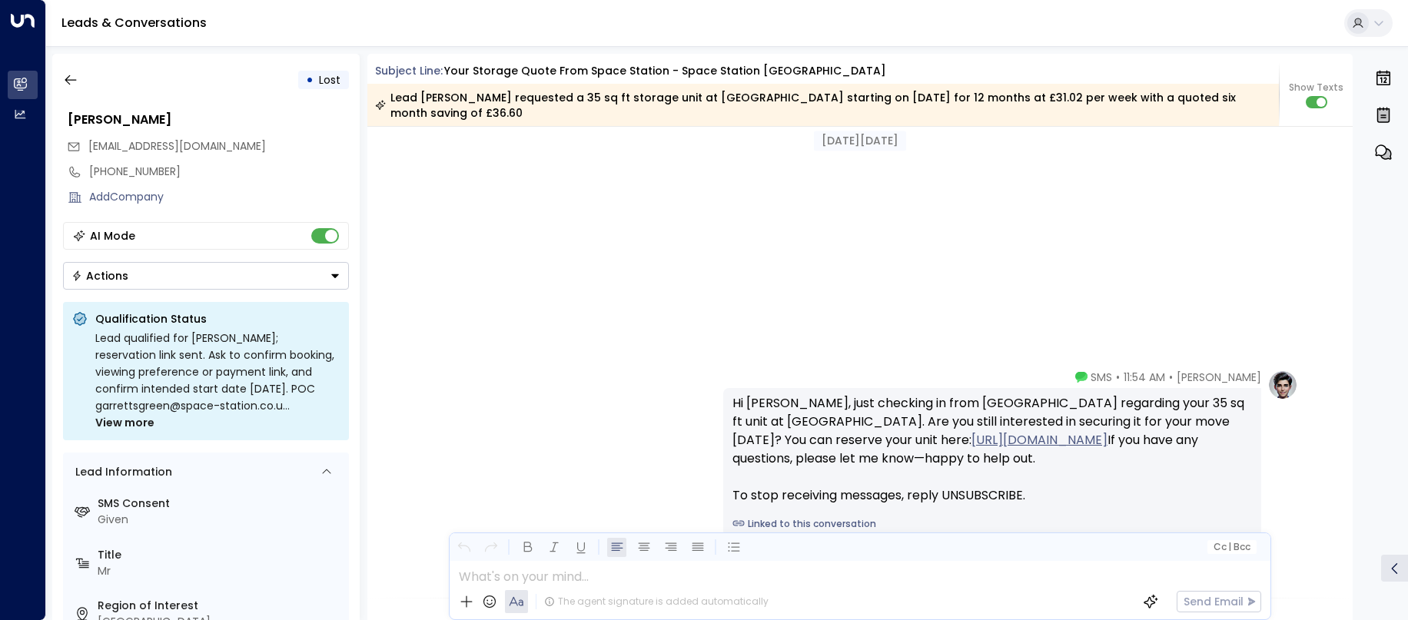
scroll to position [1580, 0]
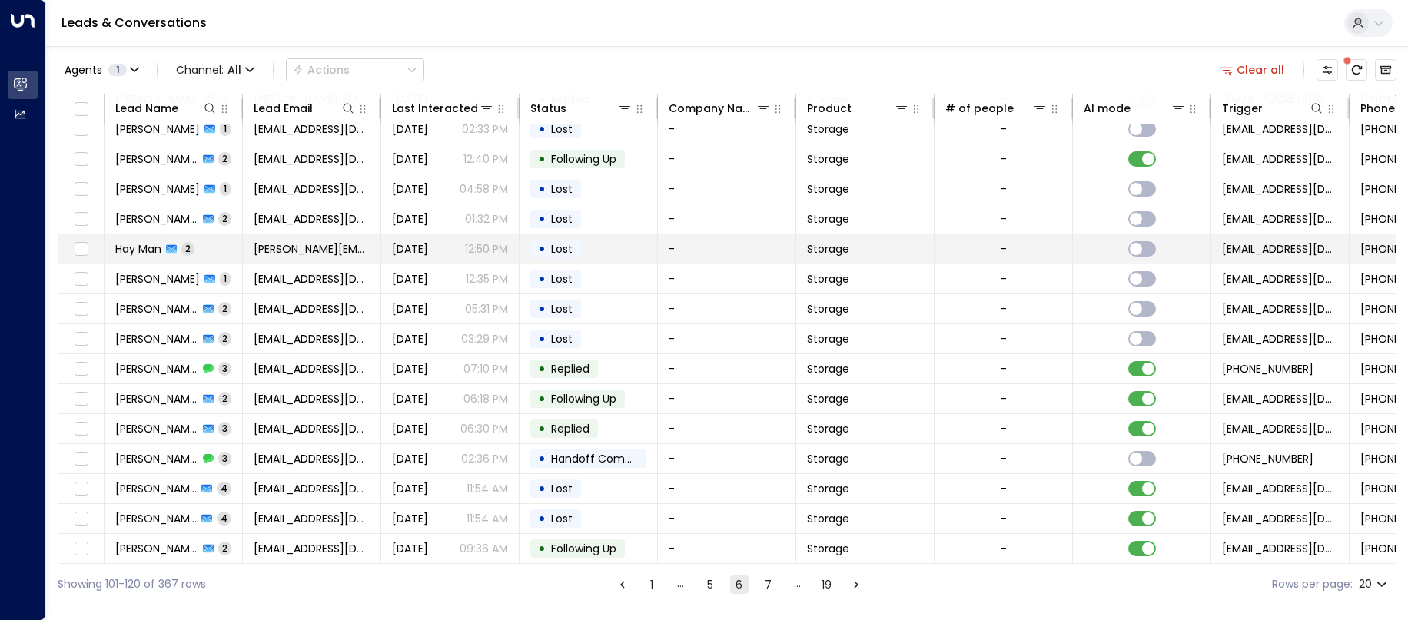
scroll to position [165, 0]
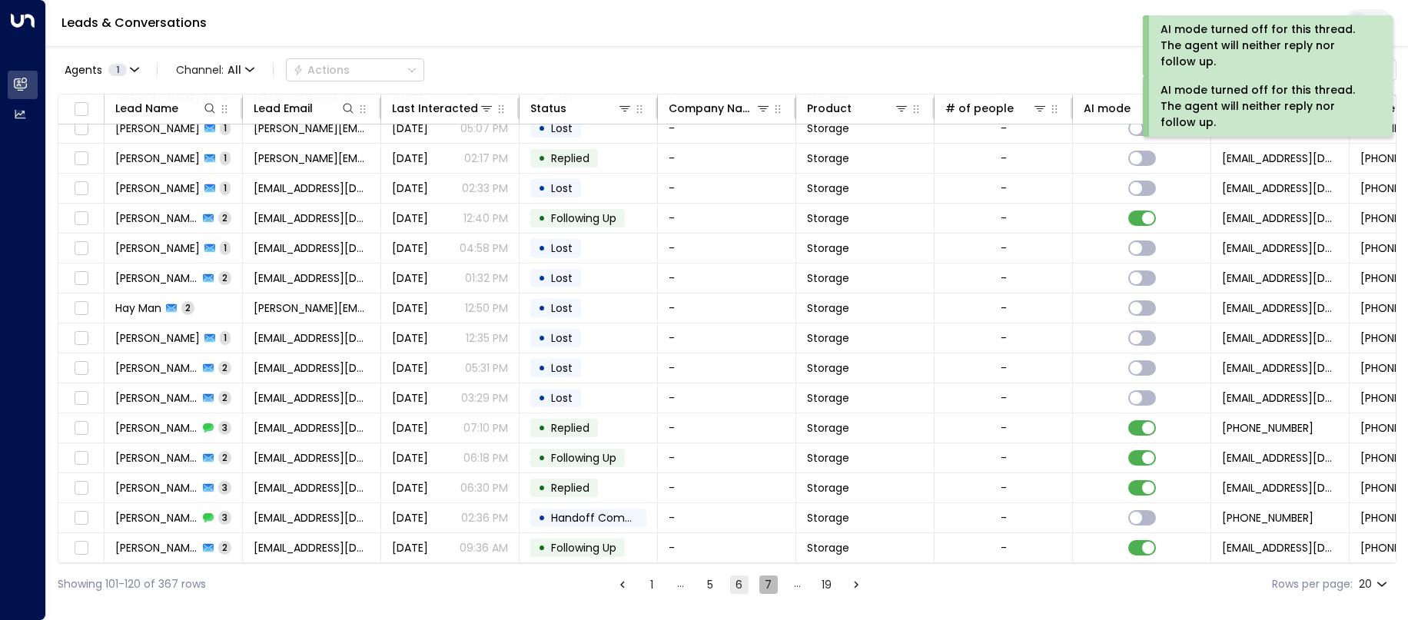
click at [764, 579] on button "7" at bounding box center [768, 585] width 18 height 18
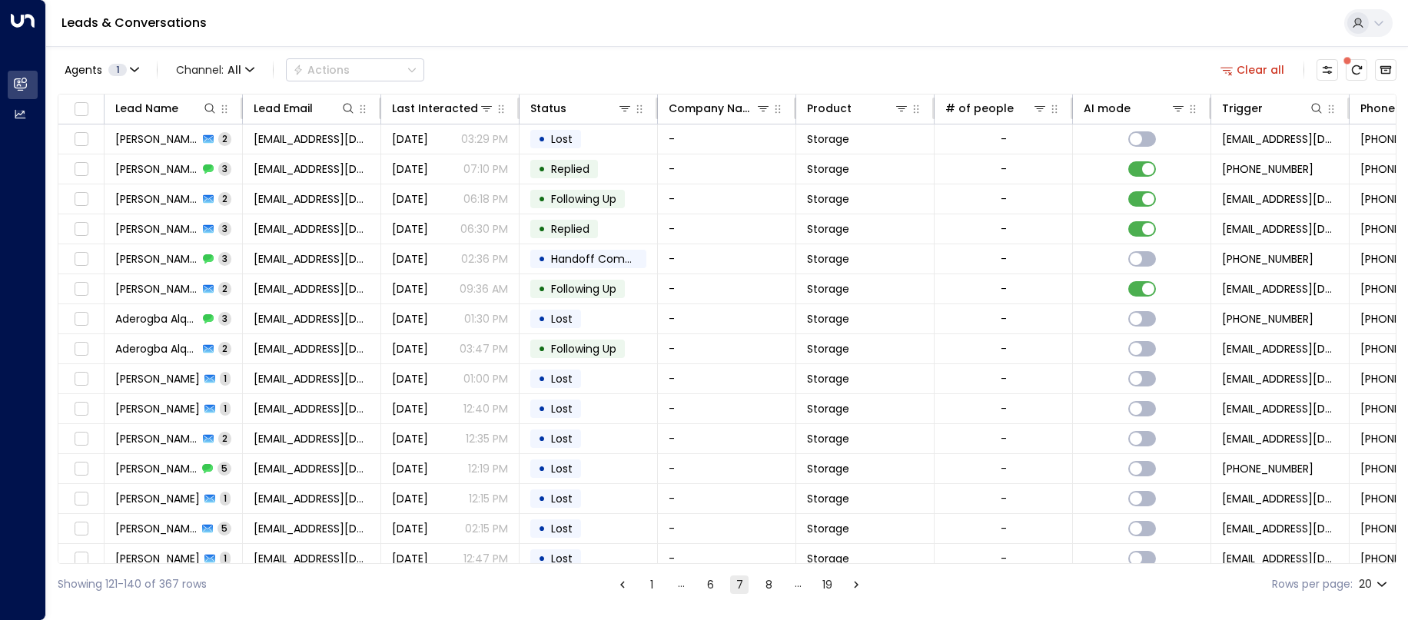
click at [765, 588] on button "8" at bounding box center [768, 585] width 18 height 18
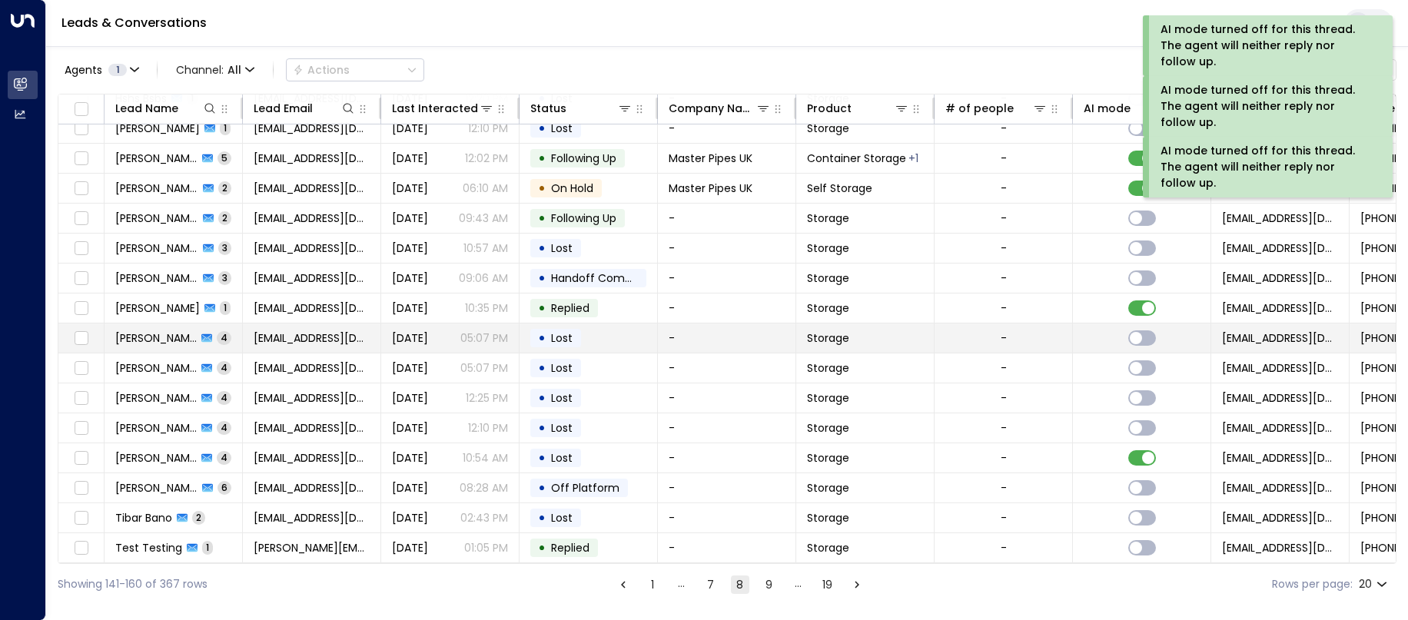
scroll to position [165, 0]
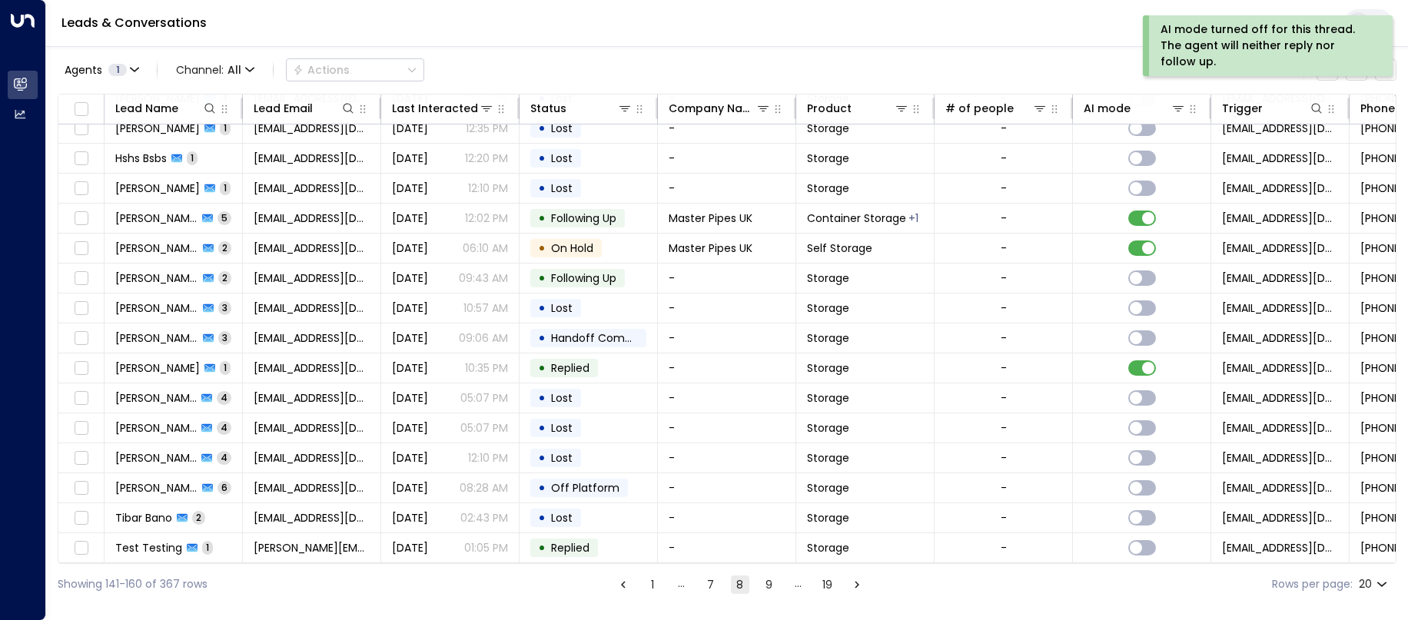
click at [770, 588] on button "9" at bounding box center [769, 585] width 18 height 18
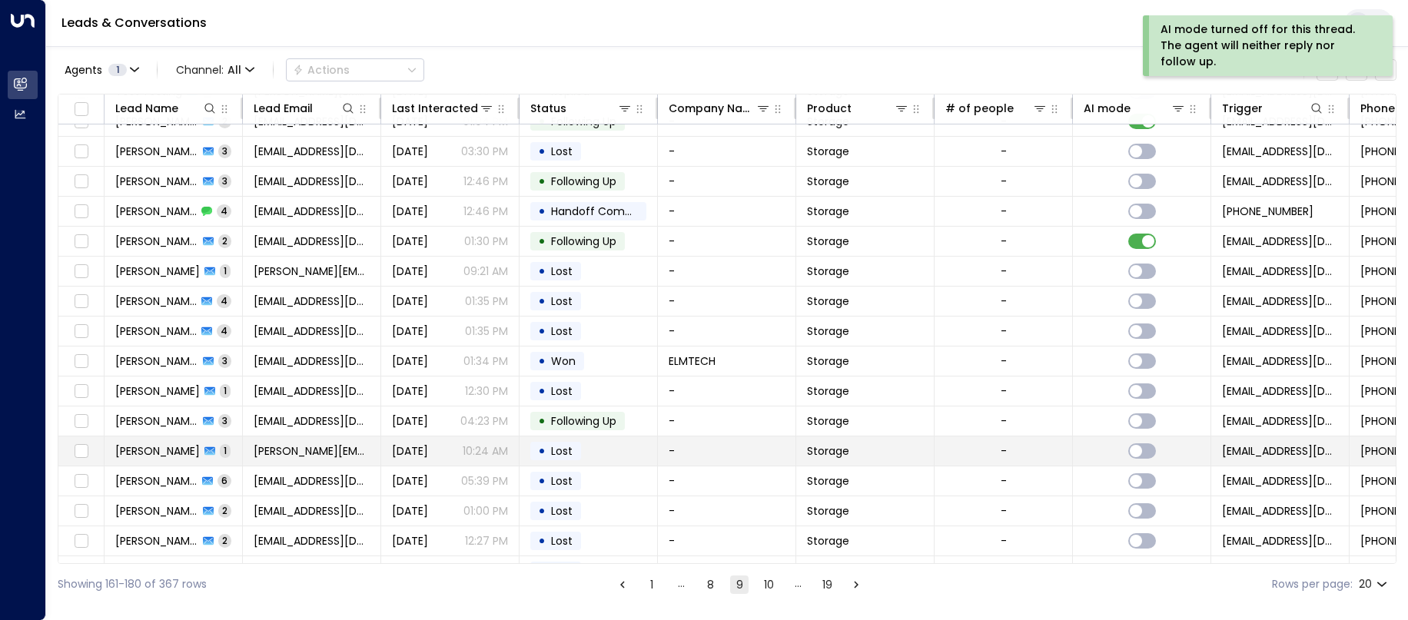
scroll to position [165, 0]
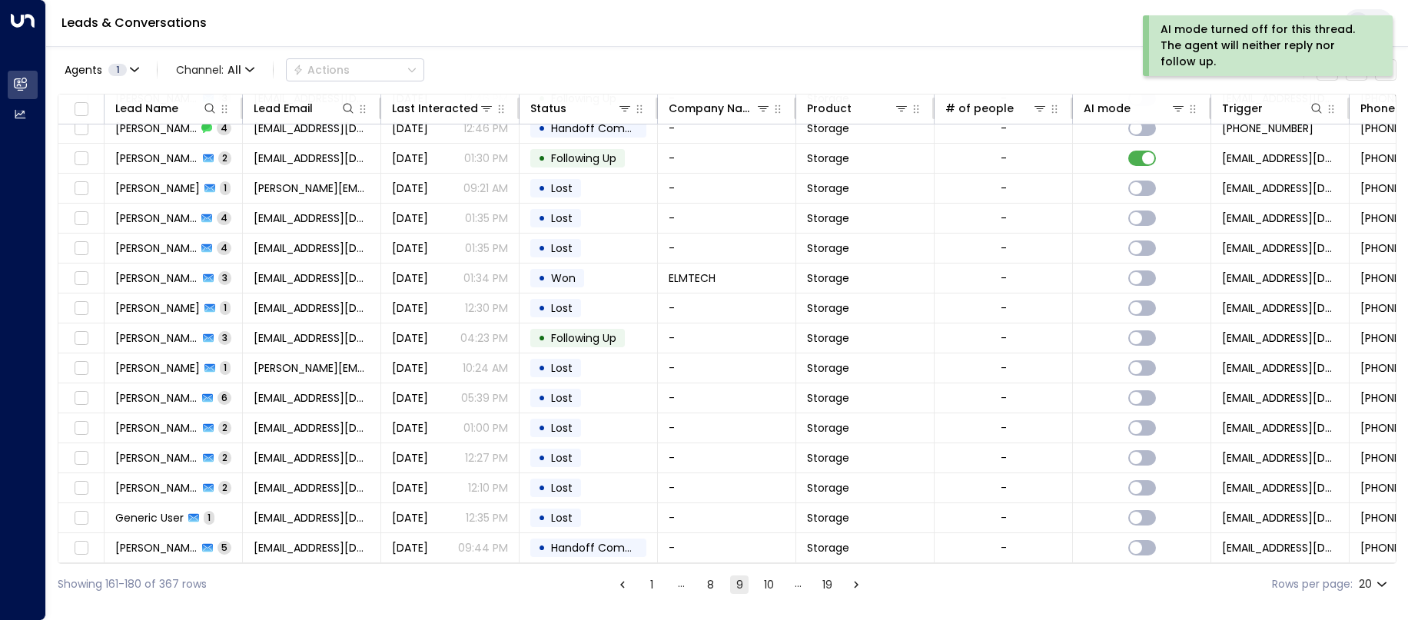
click at [764, 582] on button "10" at bounding box center [768, 585] width 18 height 18
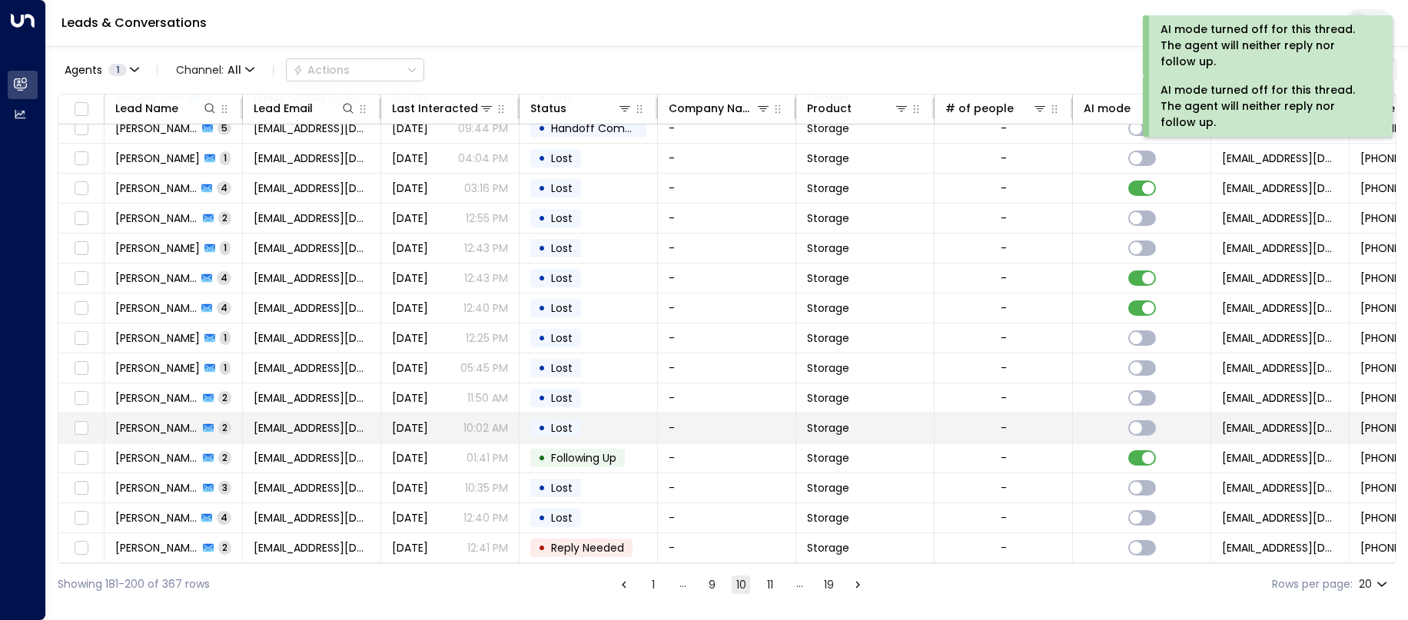
scroll to position [165, 0]
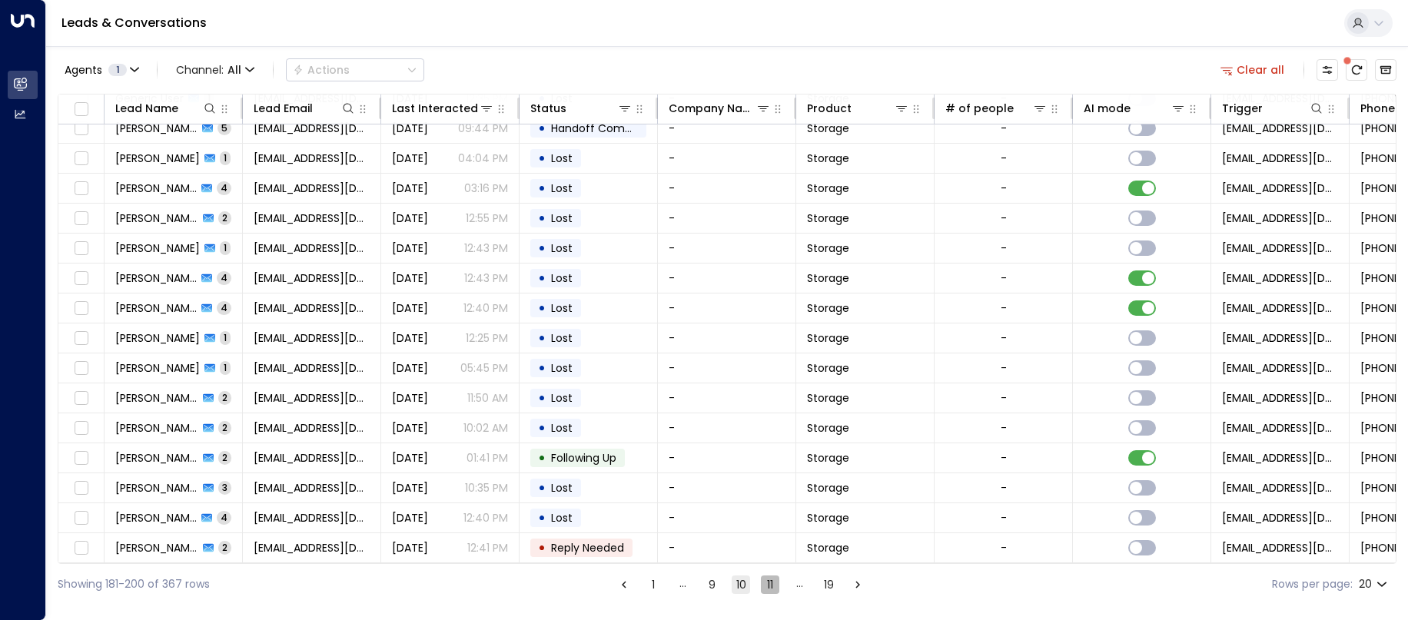
click at [776, 591] on button "11" at bounding box center [770, 585] width 18 height 18
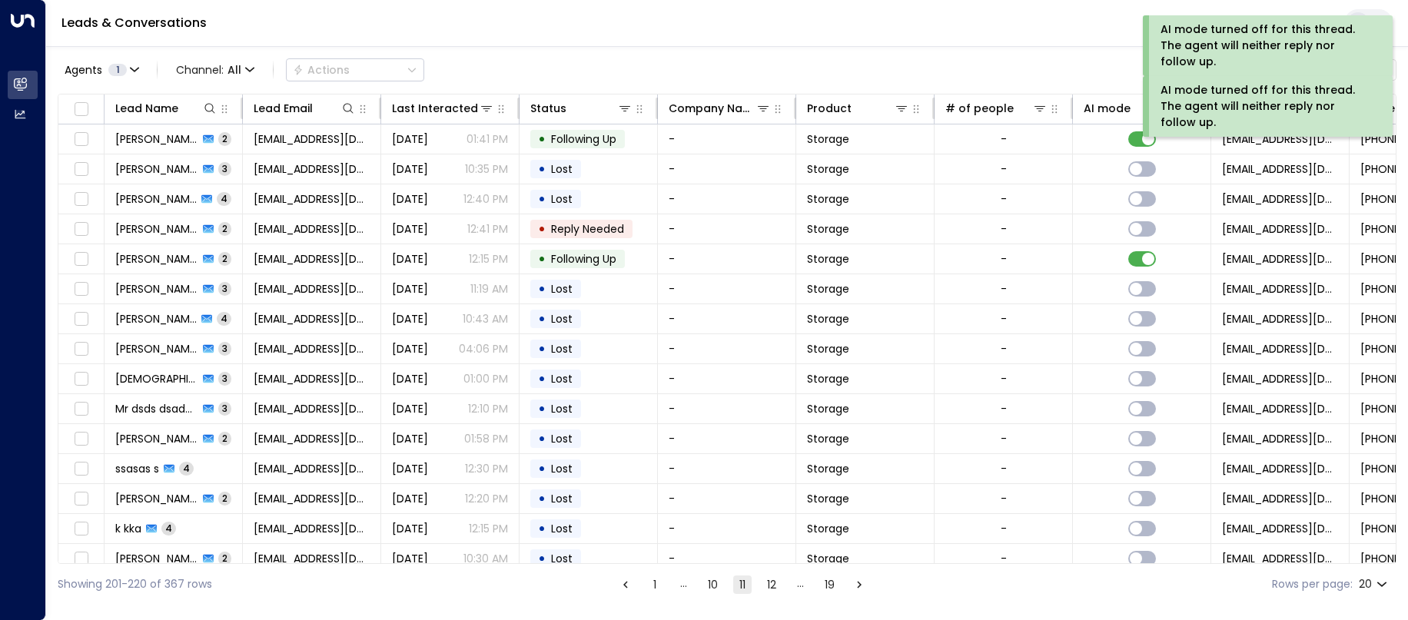
click at [768, 585] on button "12" at bounding box center [771, 585] width 18 height 18
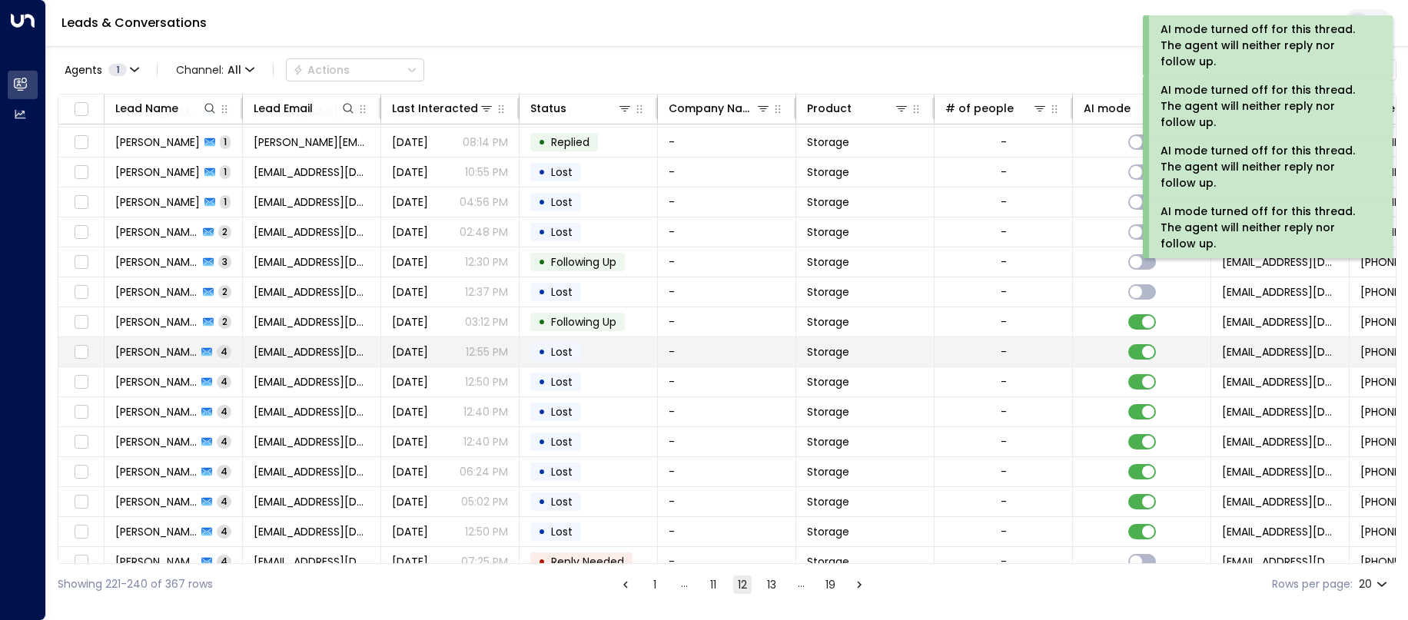
scroll to position [165, 0]
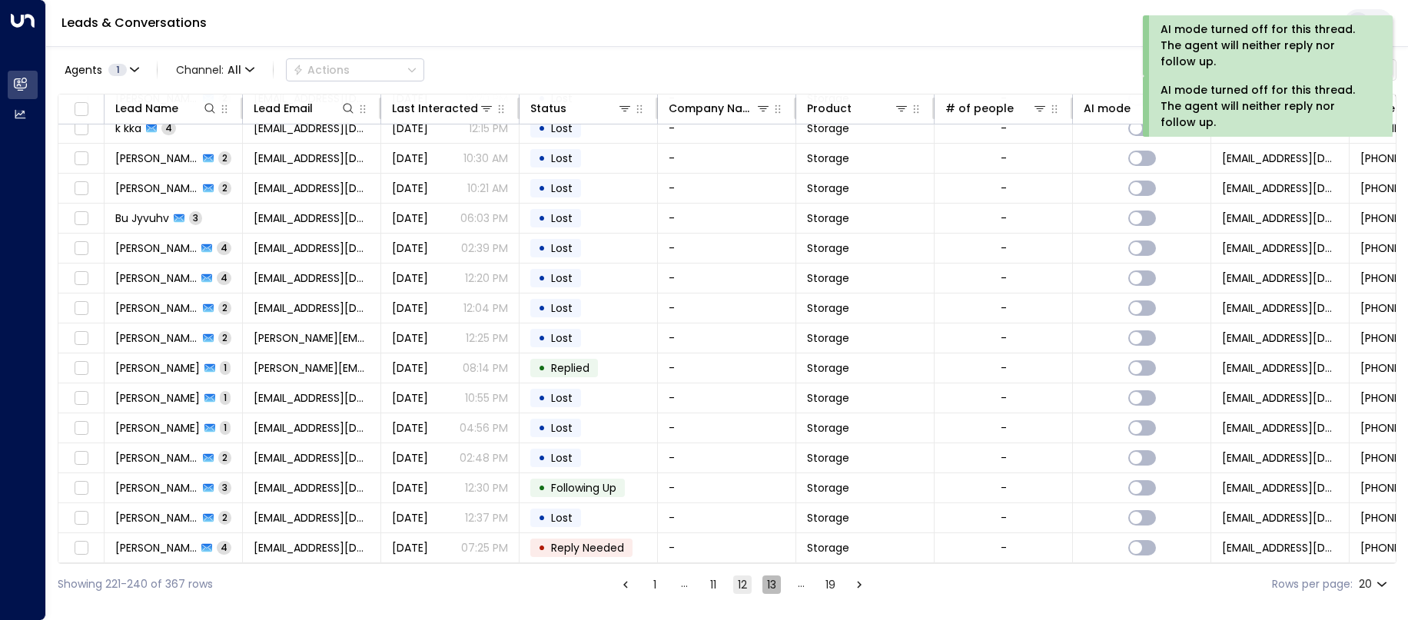
drag, startPoint x: 770, startPoint y: 588, endPoint x: 785, endPoint y: 586, distance: 15.4
click at [774, 588] on button "13" at bounding box center [771, 585] width 18 height 18
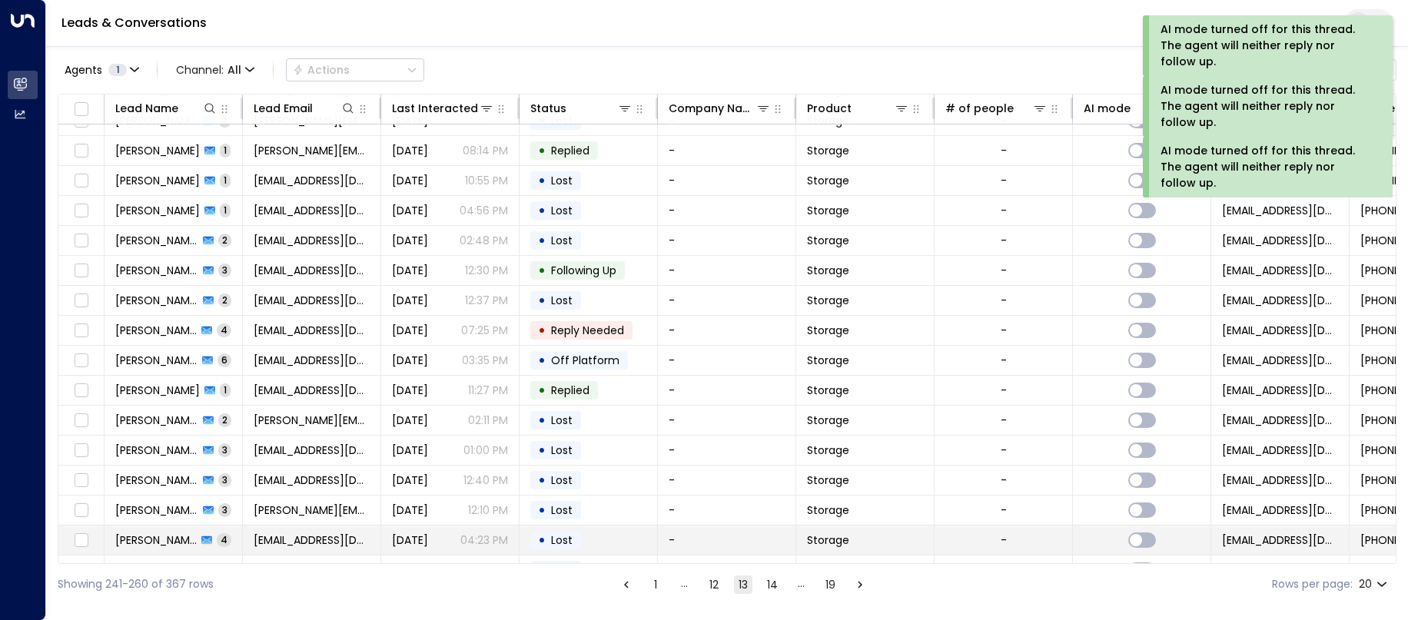
scroll to position [165, 0]
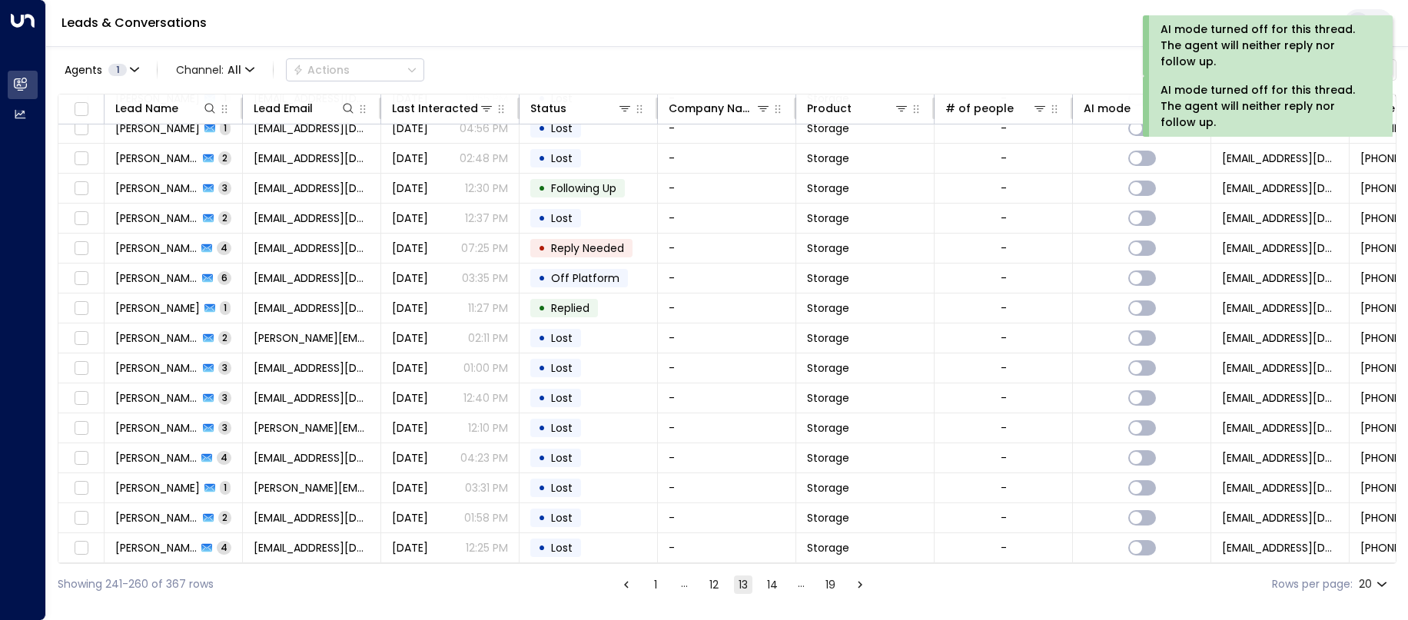
click at [771, 588] on button "14" at bounding box center [772, 585] width 18 height 18
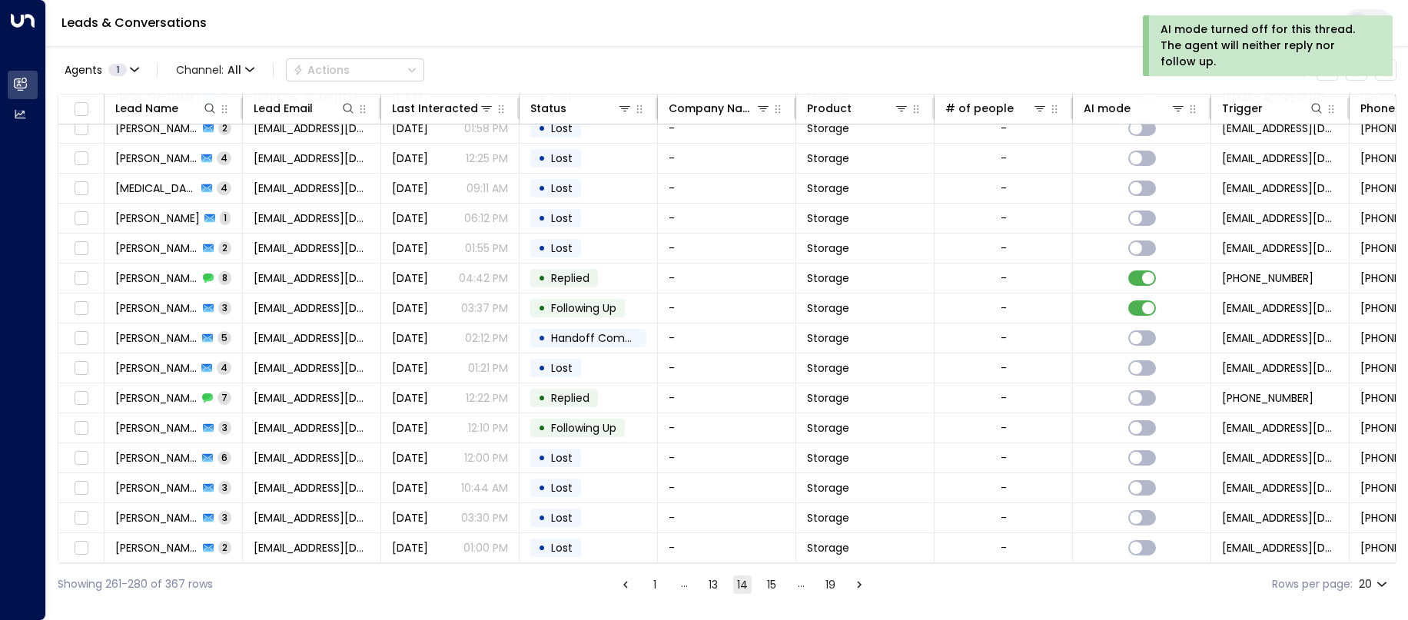
click at [774, 582] on button "15" at bounding box center [771, 585] width 18 height 18
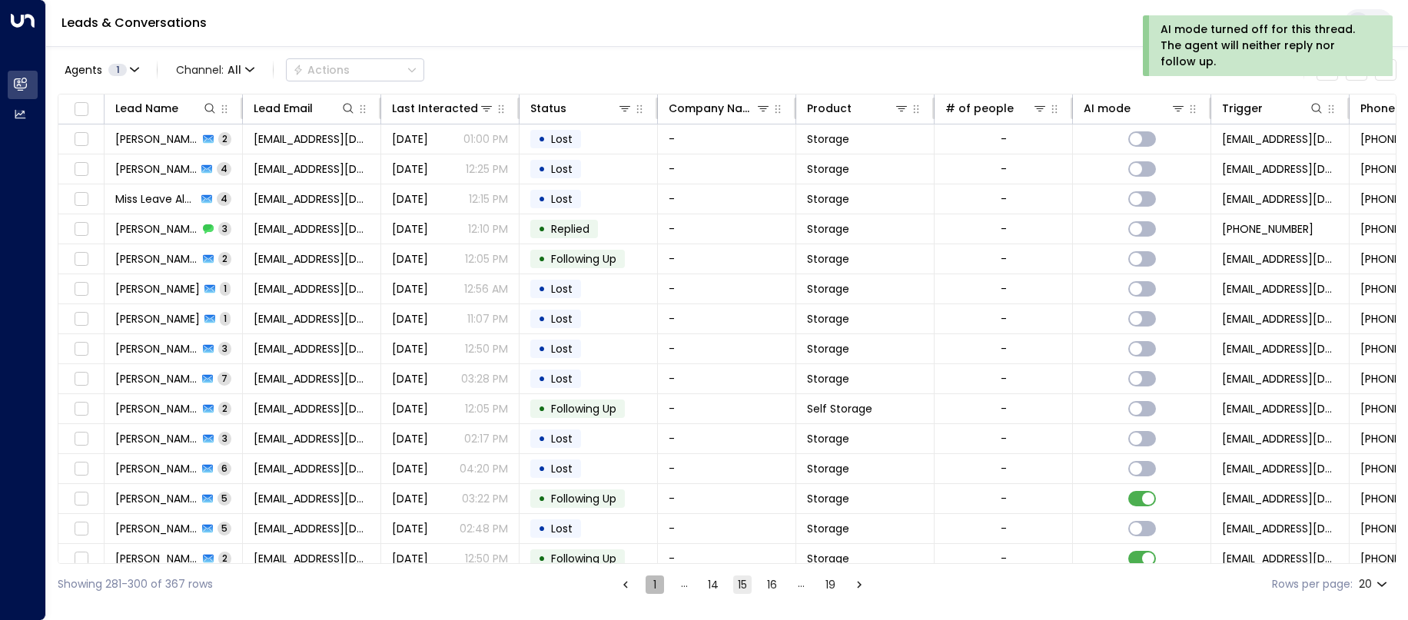
click at [657, 584] on button "1" at bounding box center [655, 585] width 18 height 18
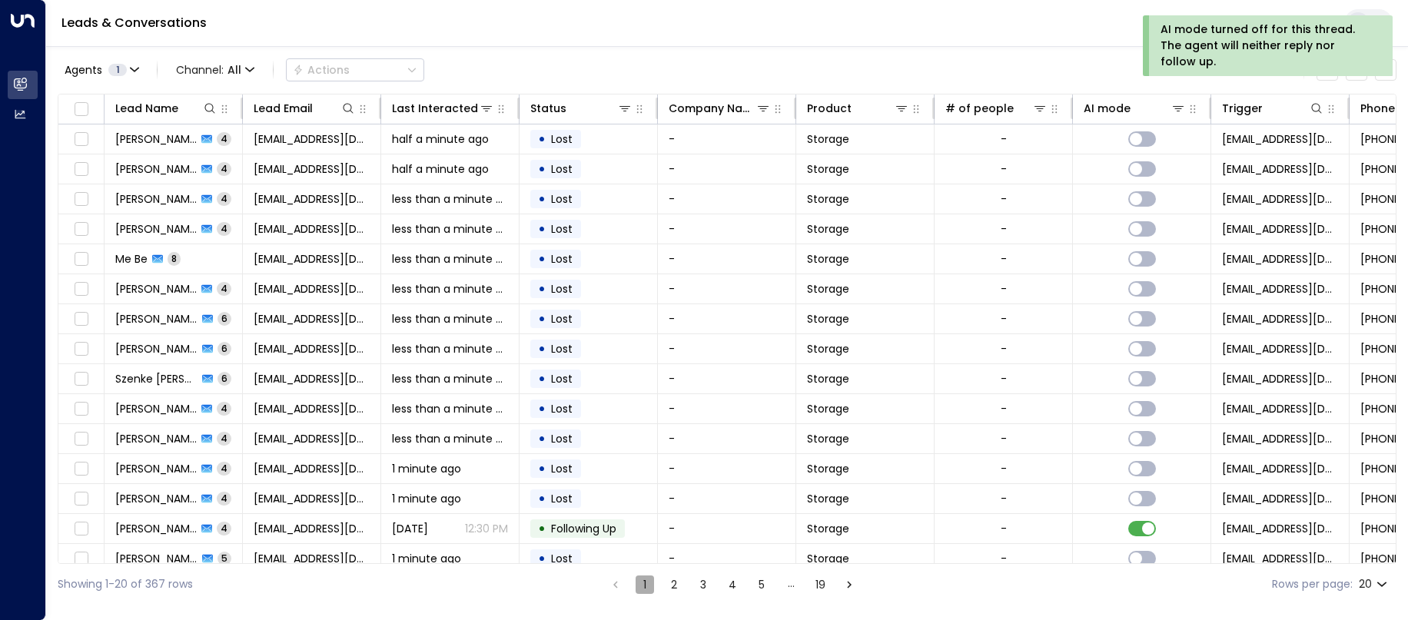
click at [645, 586] on button "1" at bounding box center [645, 585] width 18 height 18
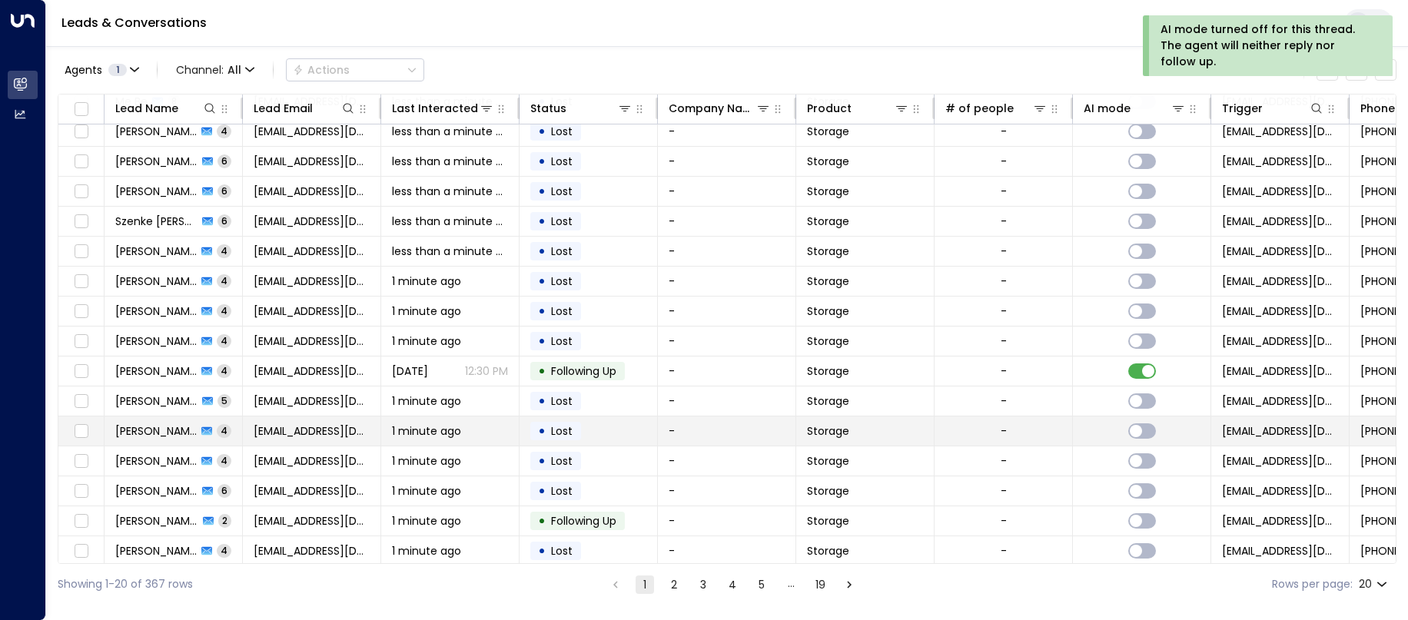
scroll to position [165, 0]
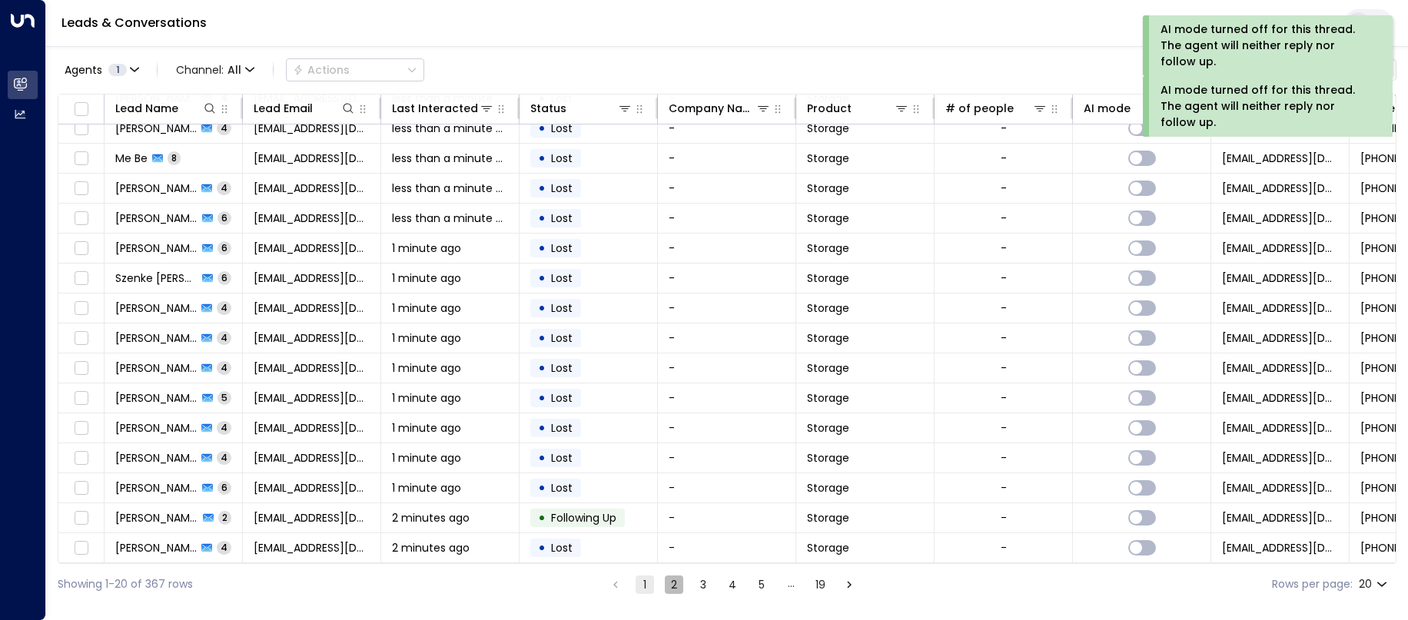
click at [670, 584] on button "2" at bounding box center [674, 585] width 18 height 18
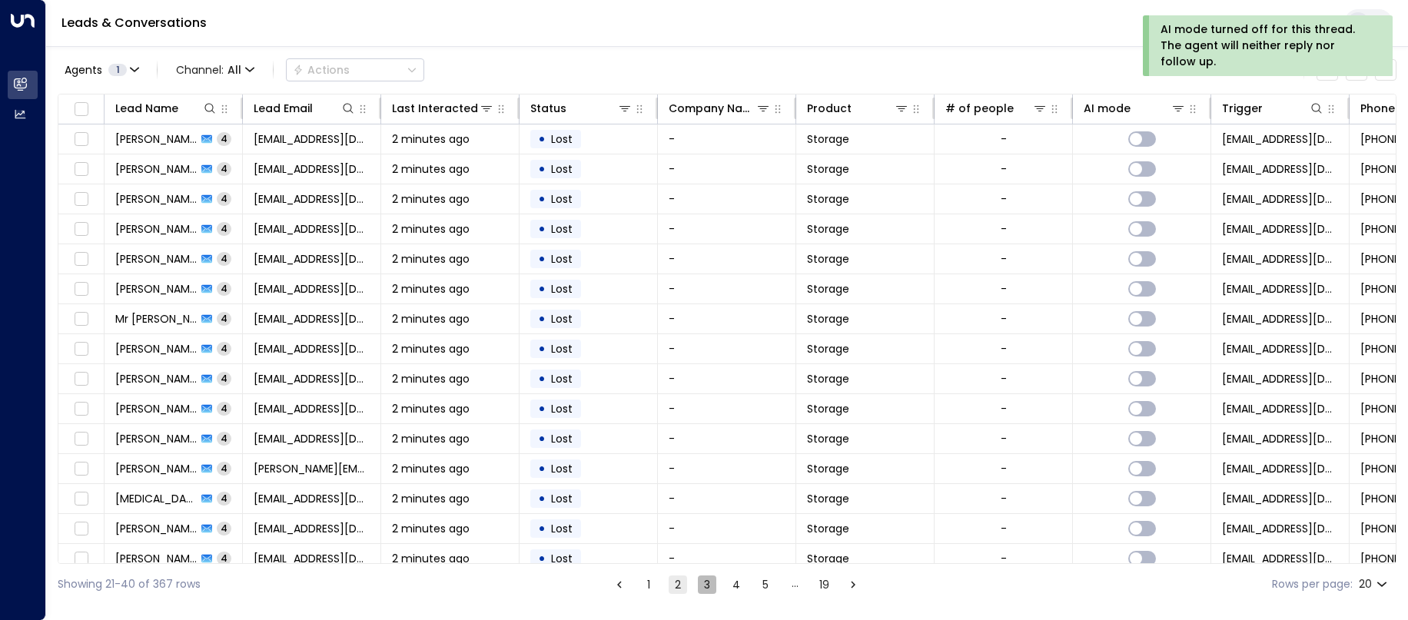
click at [701, 586] on button "3" at bounding box center [707, 585] width 18 height 18
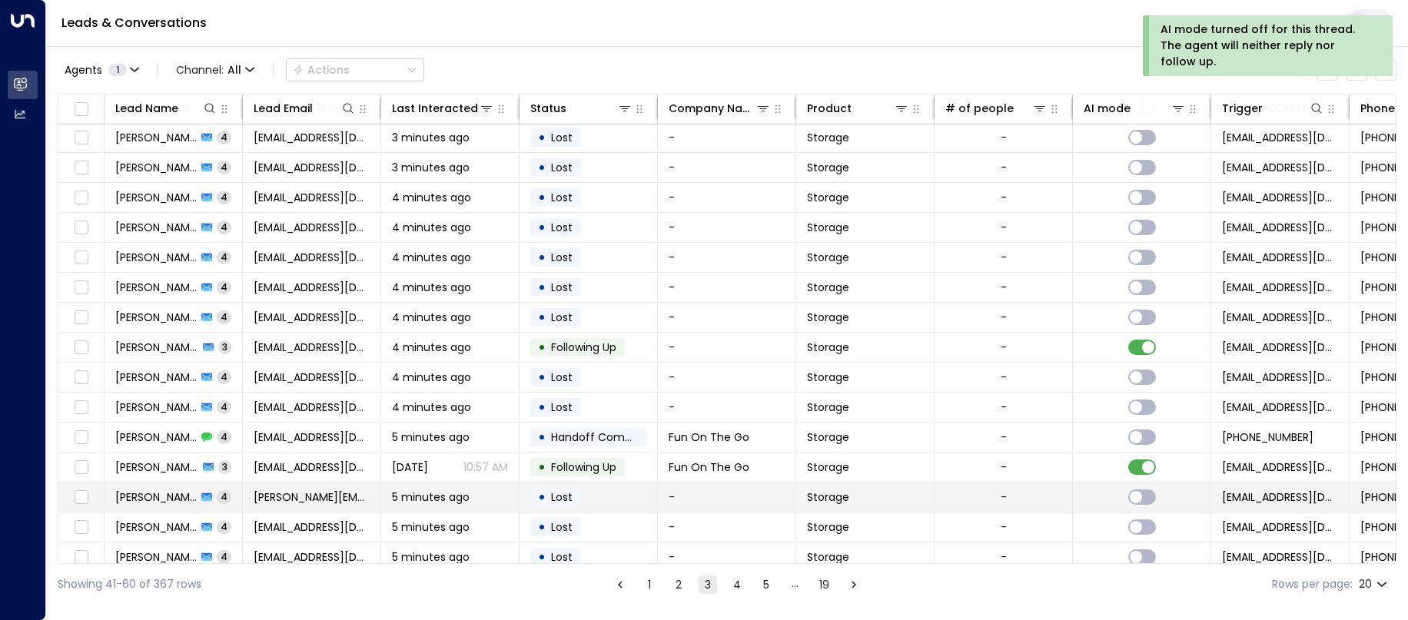
scroll to position [165, 0]
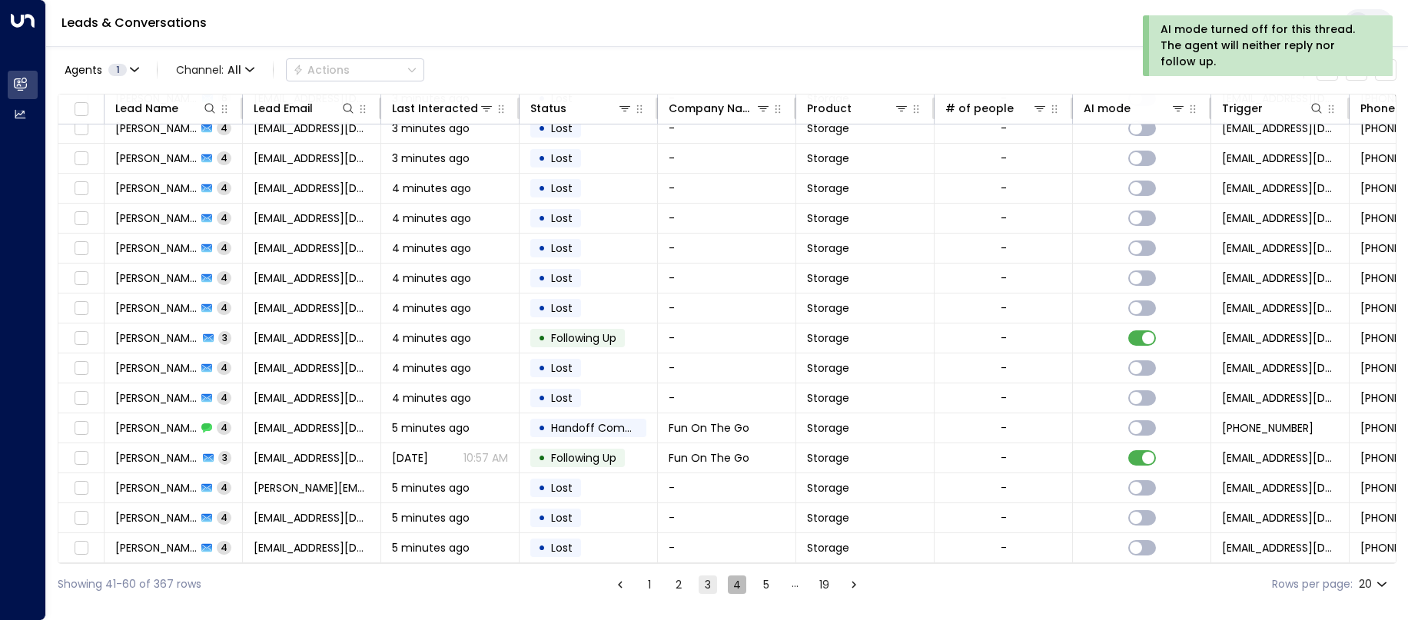
click at [738, 581] on button "4" at bounding box center [737, 585] width 18 height 18
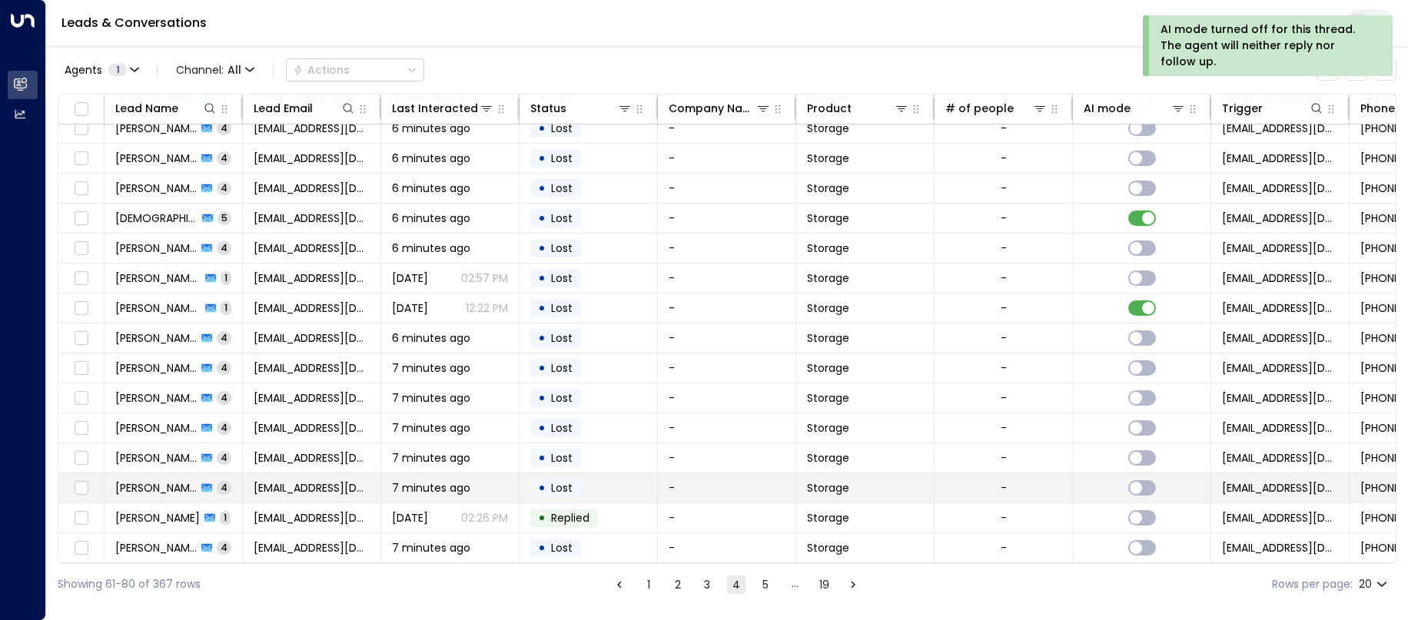
scroll to position [165, 0]
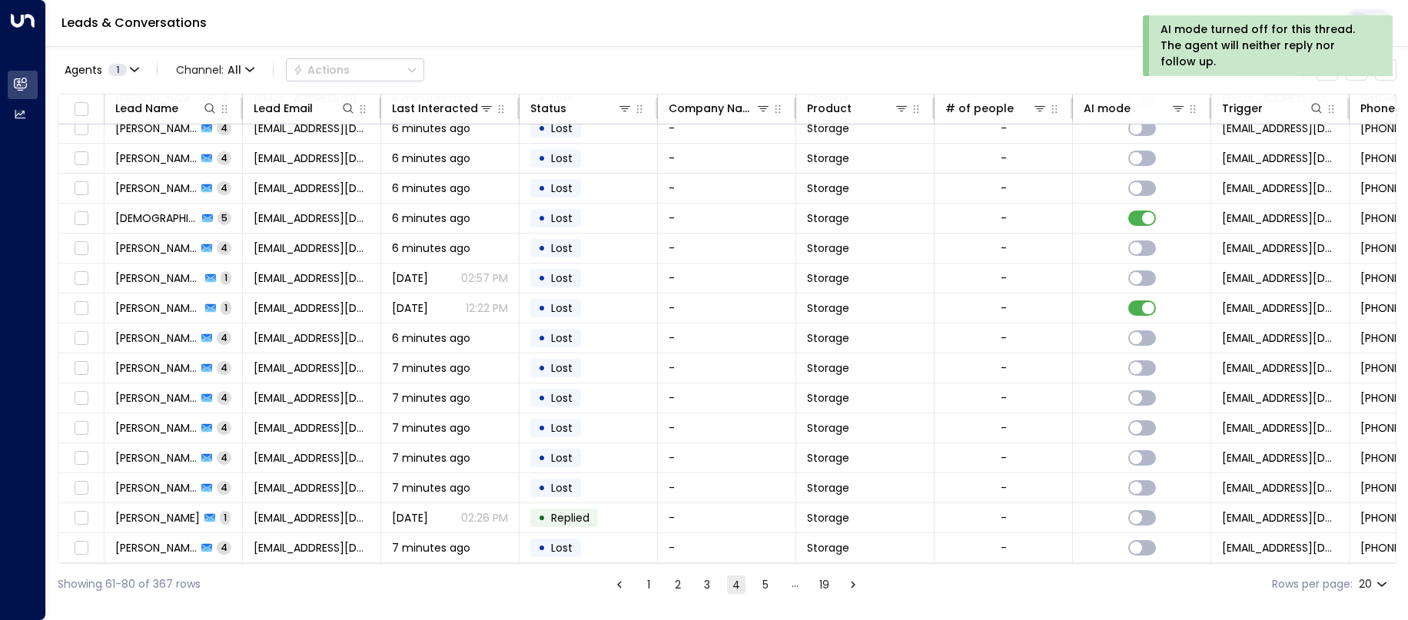
click at [764, 595] on div "Showing 61-80 of 367 rows 1 2 3 4 5 … 19 Rows per page: 20 **" at bounding box center [727, 584] width 1339 height 41
click at [759, 585] on button "5" at bounding box center [765, 585] width 18 height 18
